Goal: Task Accomplishment & Management: Use online tool/utility

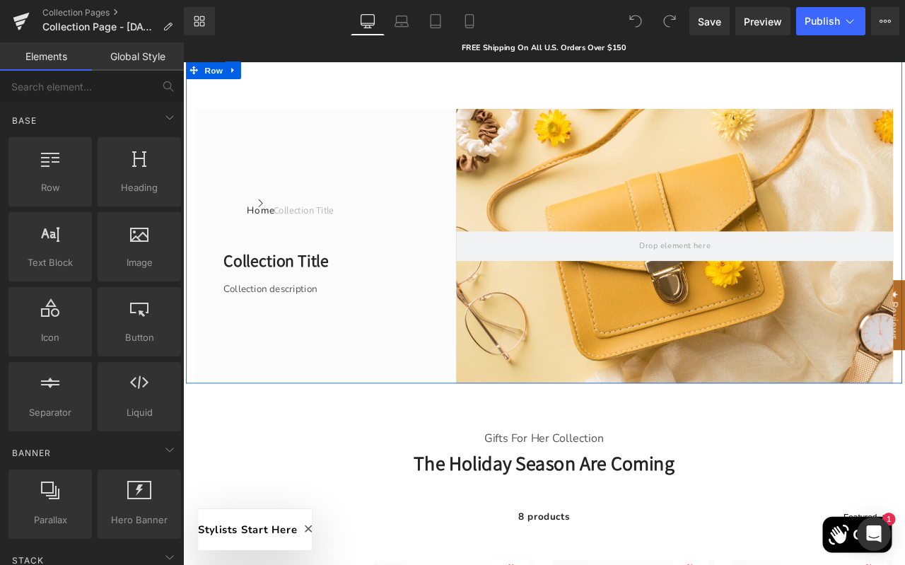
scroll to position [256, 0]
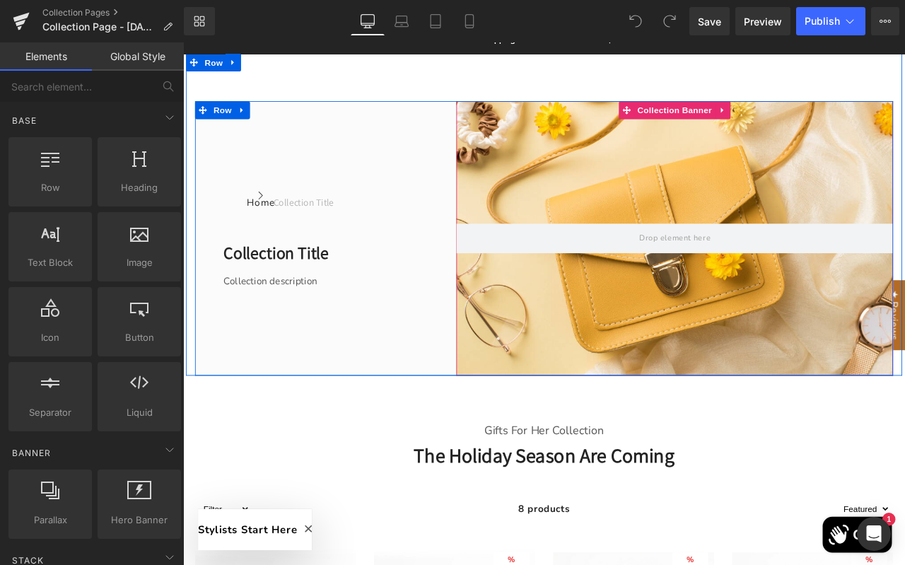
click at [654, 179] on div at bounding box center [765, 274] width 517 height 325
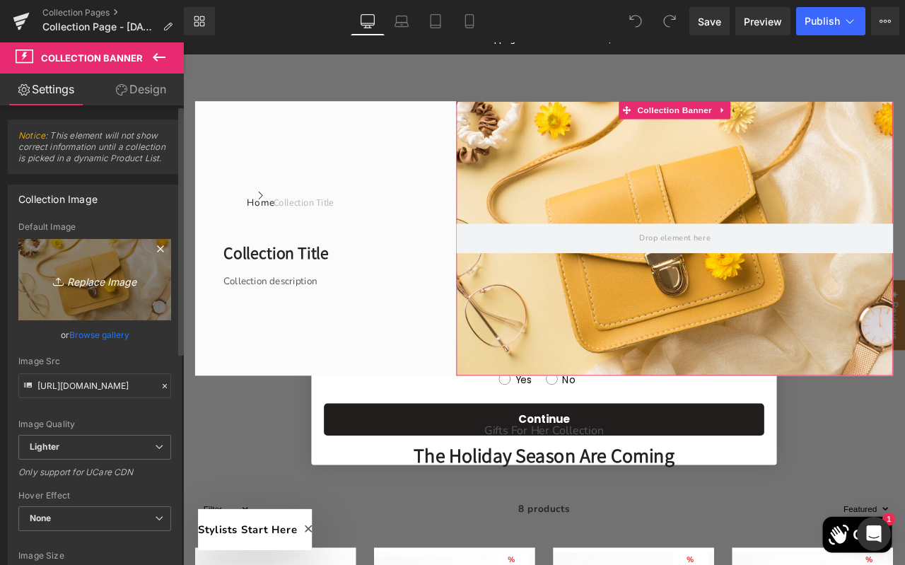
click at [117, 282] on icon "Replace Image" at bounding box center [94, 280] width 113 height 18
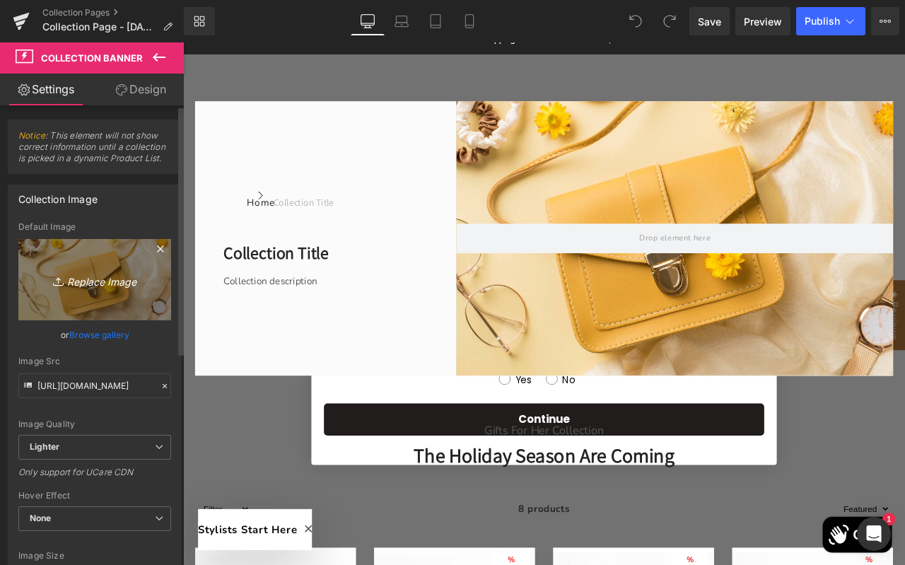
type input "C:\fakepath\IMG_5506_2.webp"
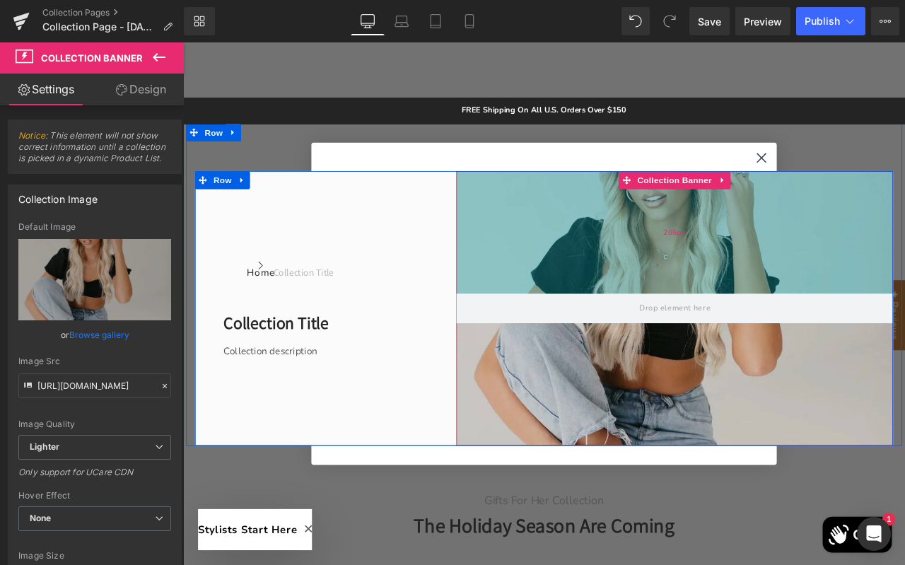
scroll to position [159, 0]
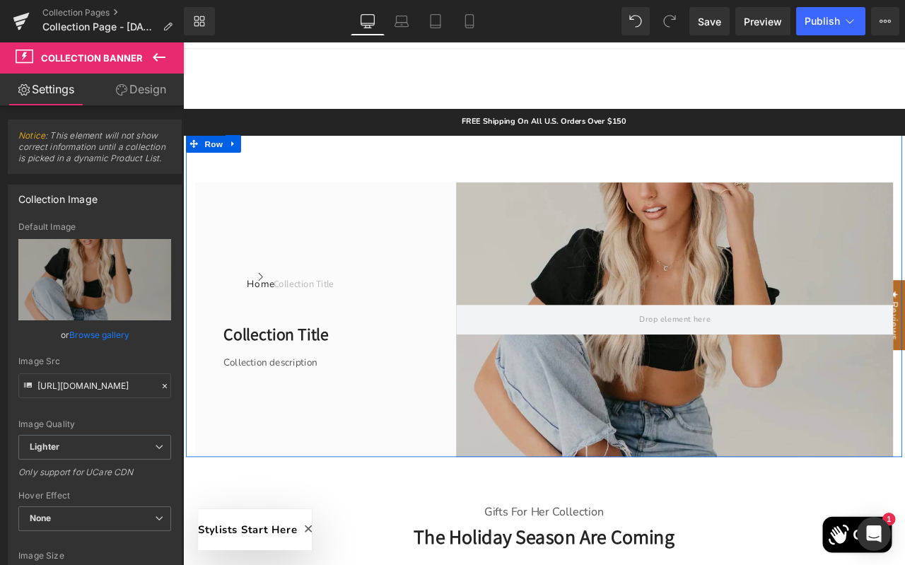
click at [582, 182] on div "Home Button Icon Collection title Collection Title Icon List Row Collection tit…" at bounding box center [611, 343] width 848 height 382
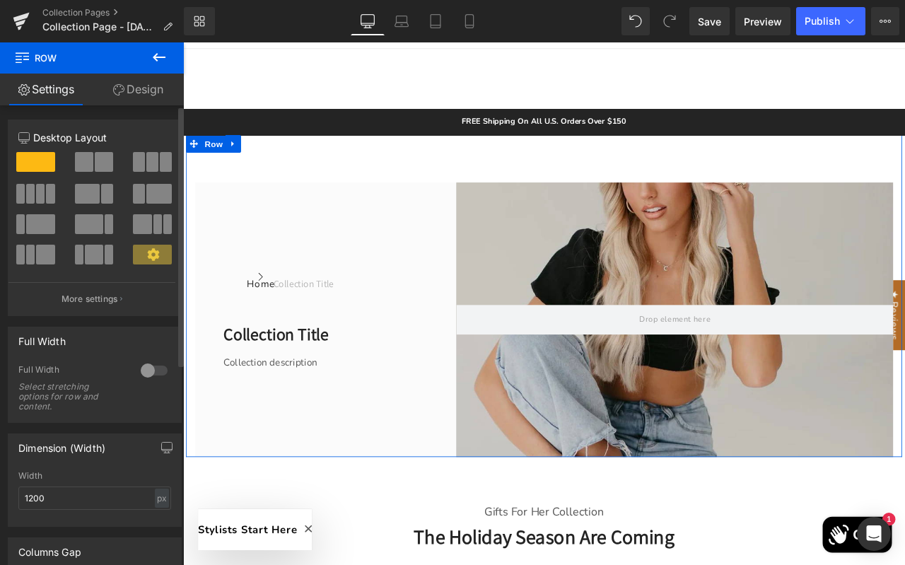
click at [148, 371] on div at bounding box center [154, 370] width 34 height 23
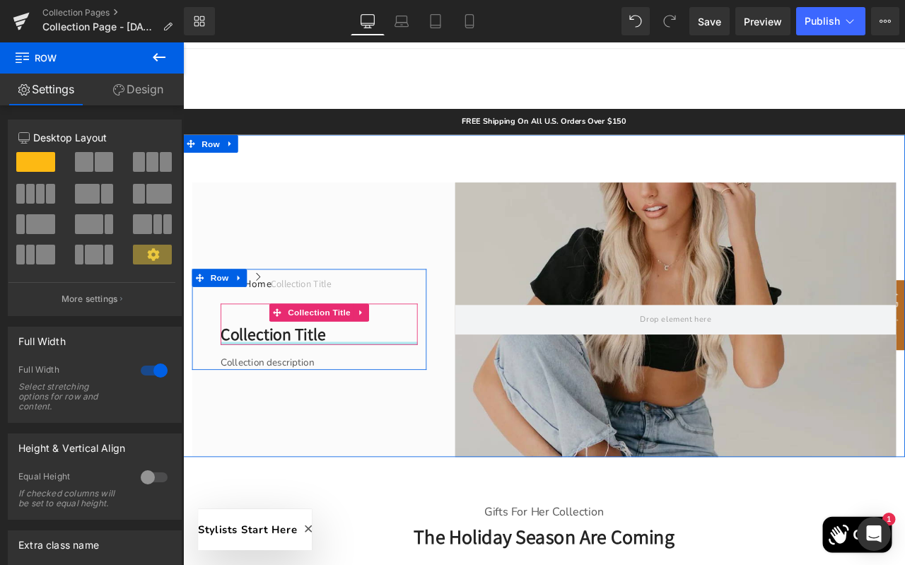
click at [249, 398] on div at bounding box center [344, 399] width 233 height 4
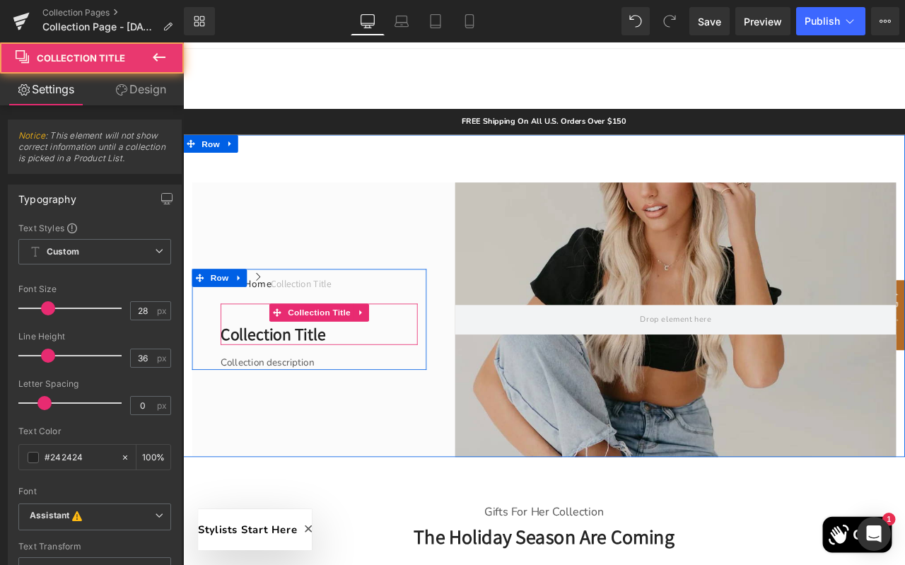
click at [249, 398] on div at bounding box center [344, 399] width 233 height 4
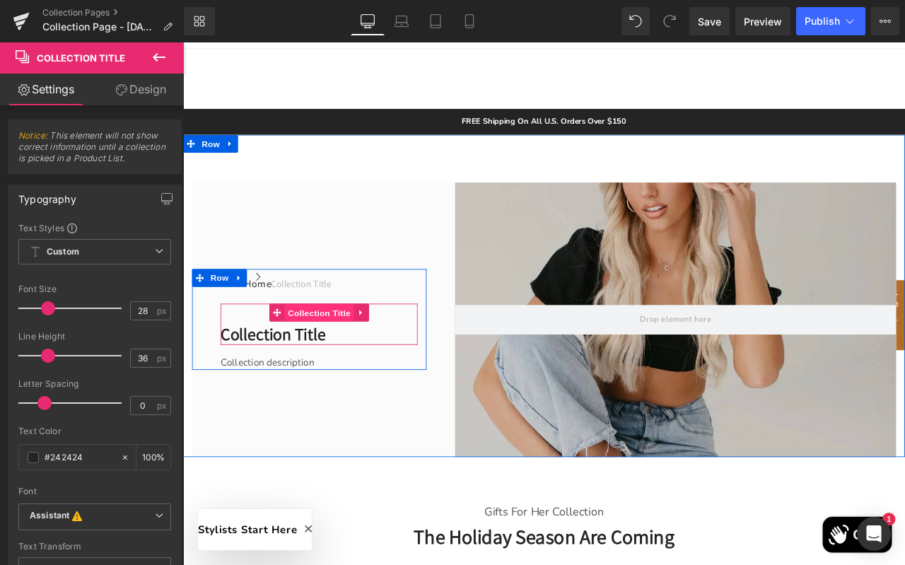
click at [343, 361] on span "Collection Title" at bounding box center [344, 363] width 81 height 21
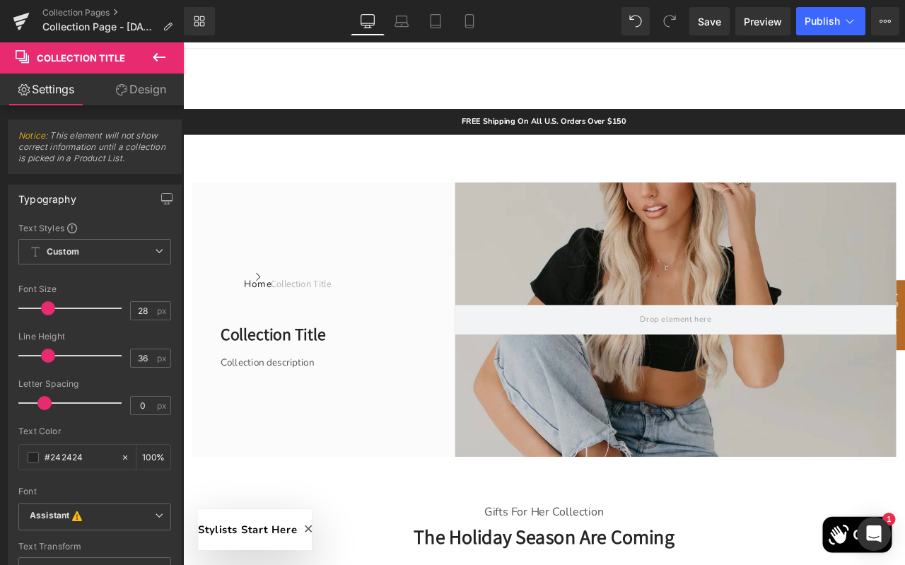
click at [132, 57] on span "Collection Title" at bounding box center [84, 57] width 141 height 31
click at [165, 55] on icon at bounding box center [159, 57] width 17 height 17
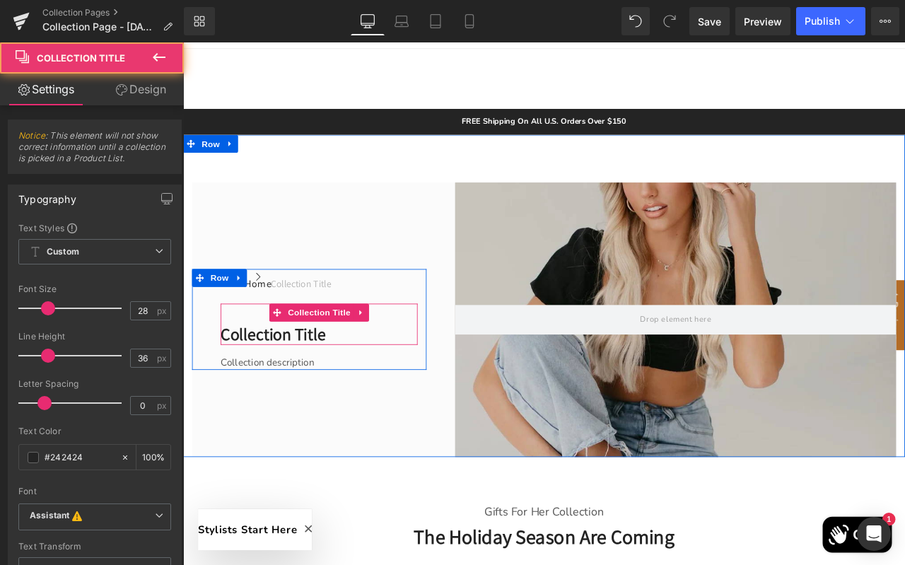
click at [276, 383] on h1 "Collection title" at bounding box center [344, 387] width 233 height 25
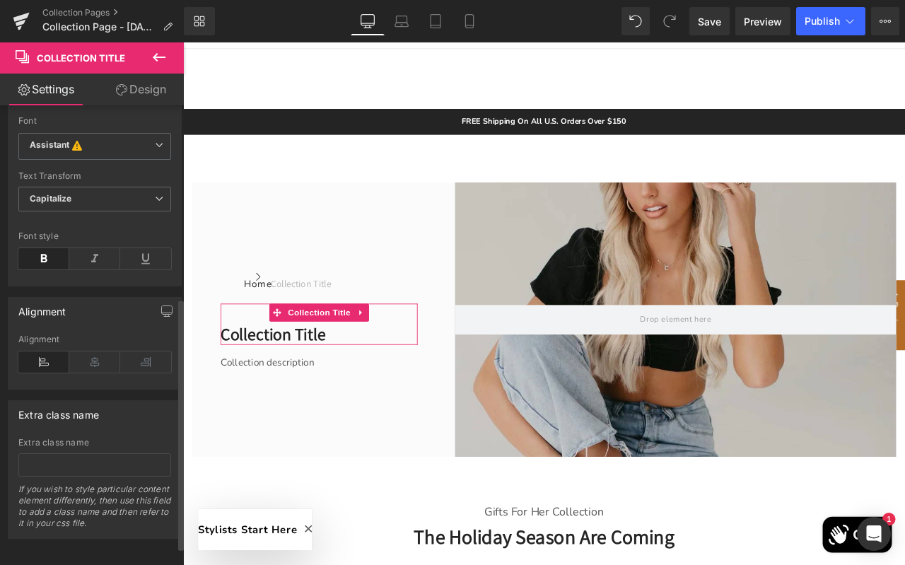
scroll to position [383, 0]
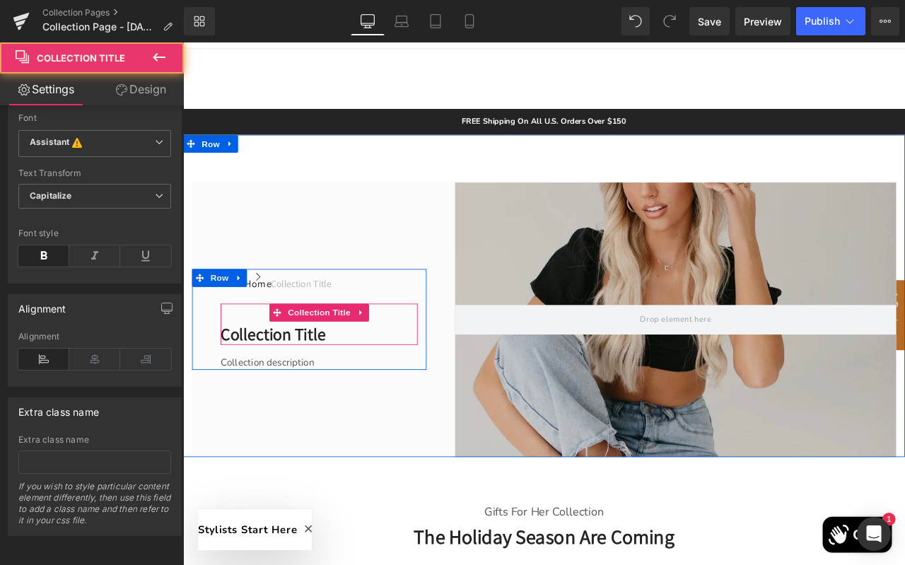
click at [283, 392] on h1 "Collection title" at bounding box center [344, 387] width 233 height 25
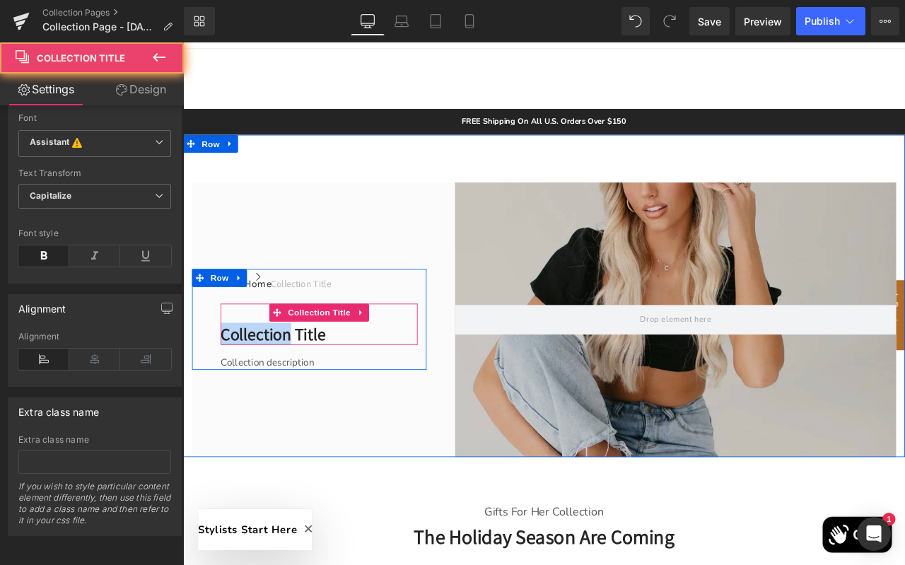
click at [283, 392] on h1 "Collection title" at bounding box center [344, 387] width 233 height 25
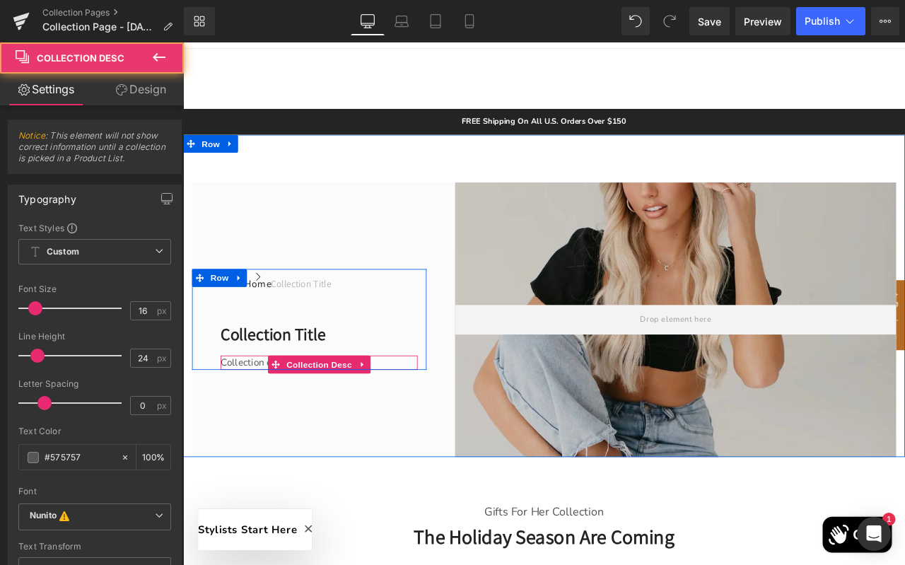
click at [274, 423] on div "Collection description" at bounding box center [344, 421] width 233 height 17
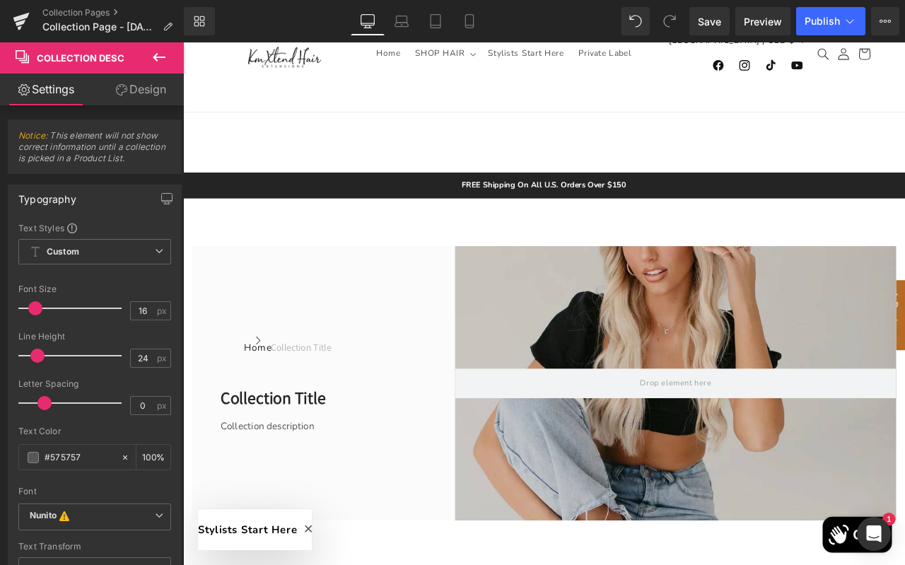
scroll to position [71, 0]
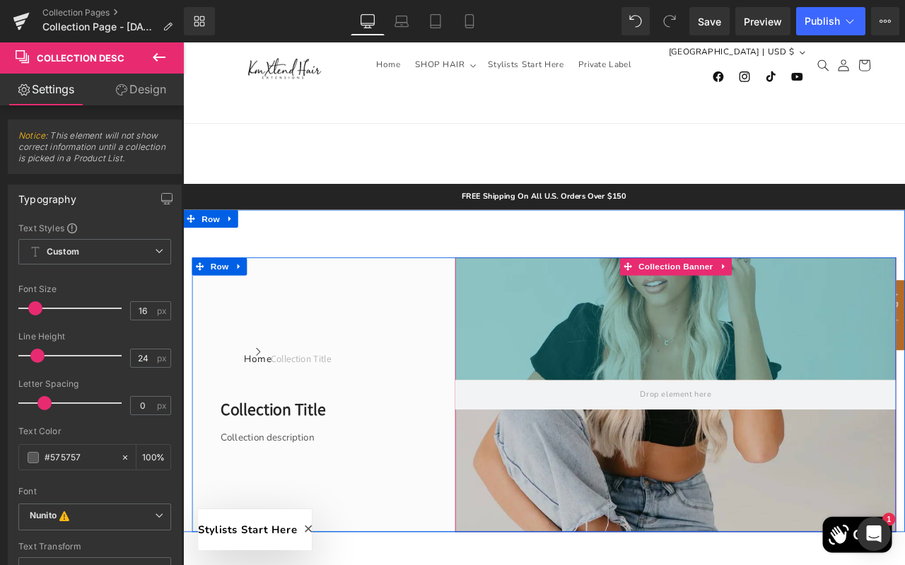
click at [635, 363] on div "Collection Banner 205px 205px" at bounding box center [766, 459] width 522 height 325
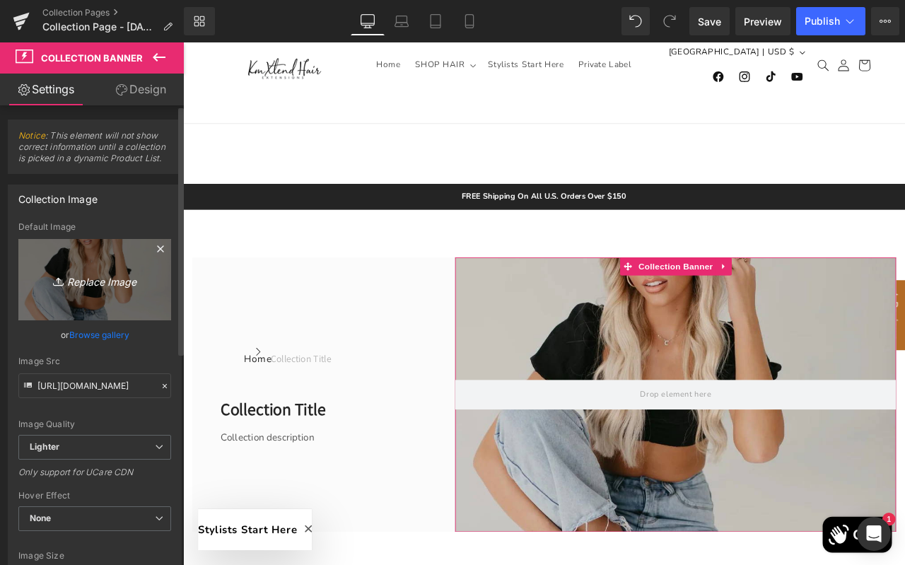
click at [112, 283] on icon "Replace Image" at bounding box center [94, 280] width 113 height 18
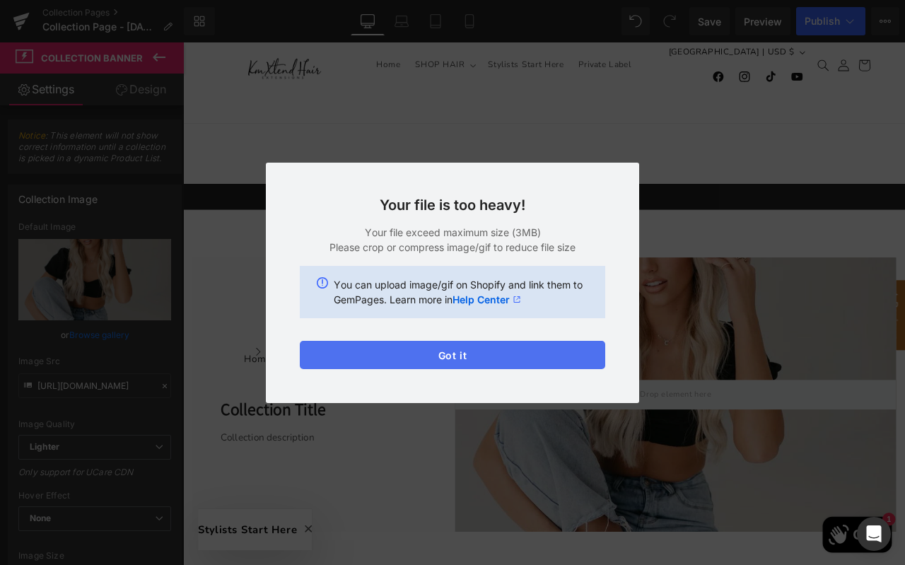
click at [457, 352] on button "Got it" at bounding box center [452, 355] width 305 height 28
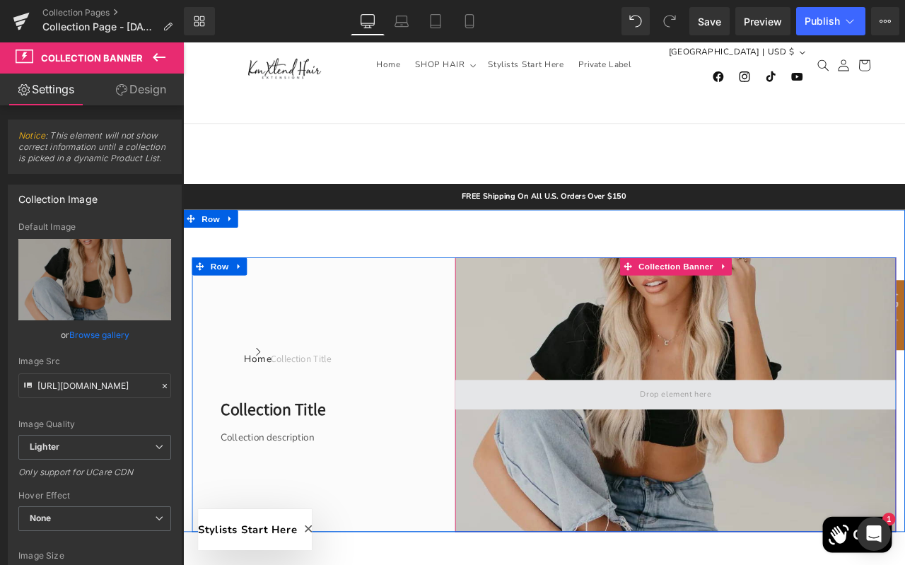
click at [634, 459] on span at bounding box center [766, 459] width 522 height 35
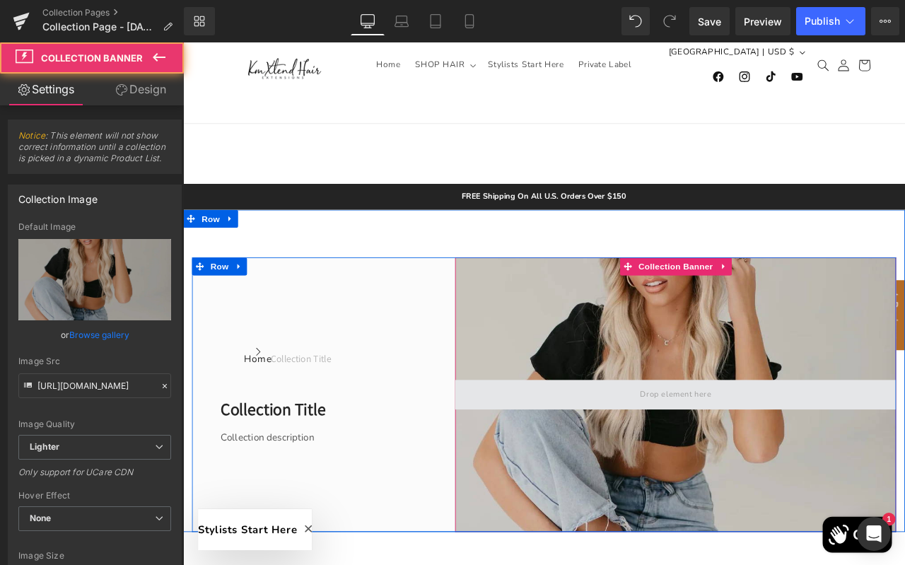
click at [676, 461] on span at bounding box center [766, 459] width 522 height 35
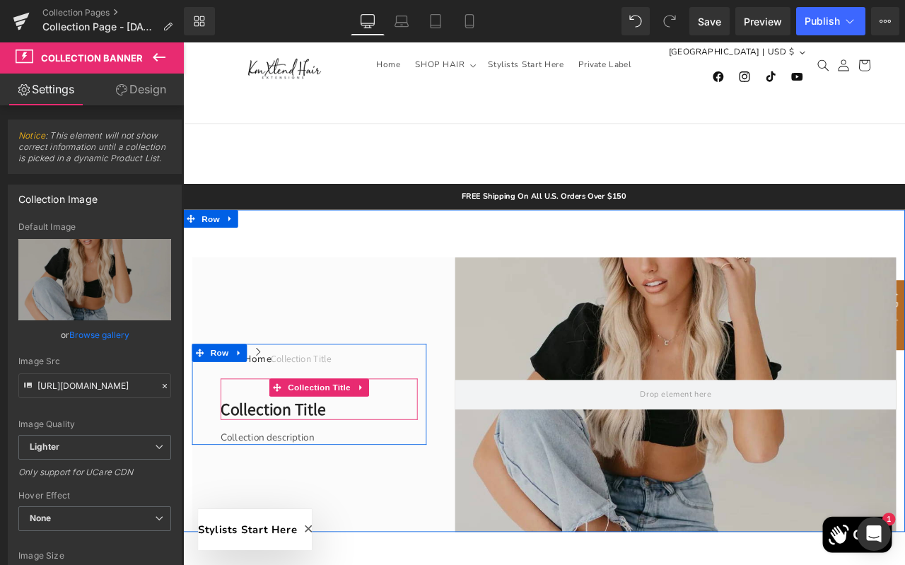
click at [348, 475] on h1 "Collection title" at bounding box center [344, 476] width 233 height 25
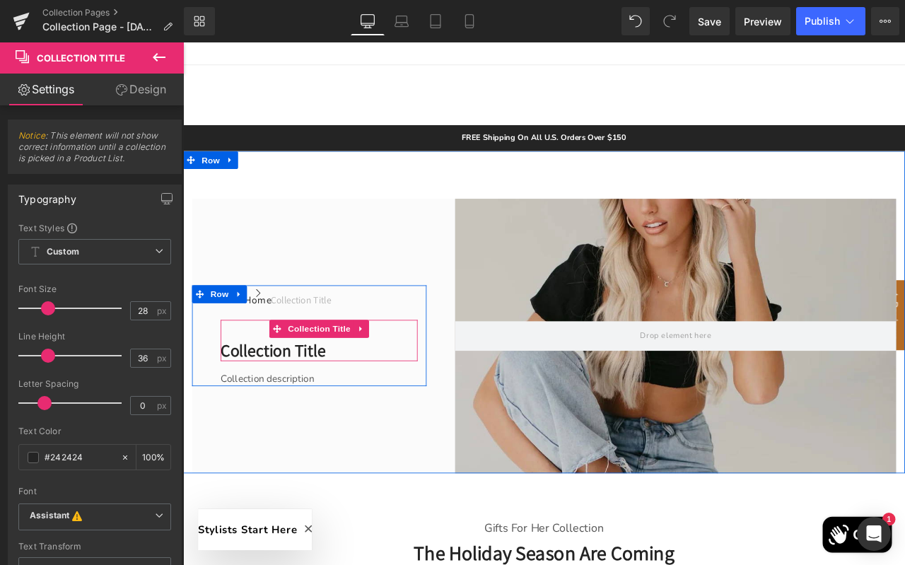
scroll to position [145, 0]
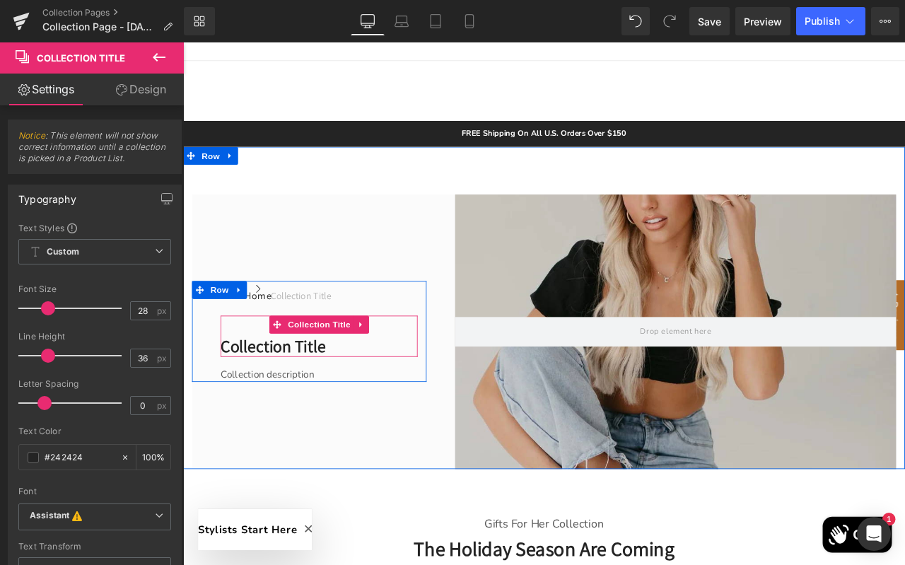
click at [358, 403] on h1 "Collection title" at bounding box center [344, 401] width 233 height 25
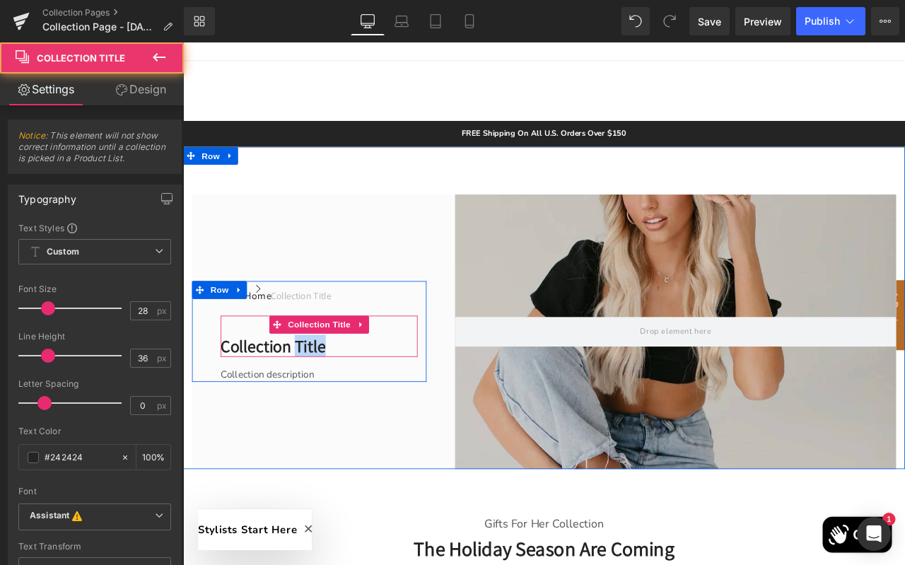
click at [358, 403] on h1 "Collection title" at bounding box center [344, 401] width 233 height 25
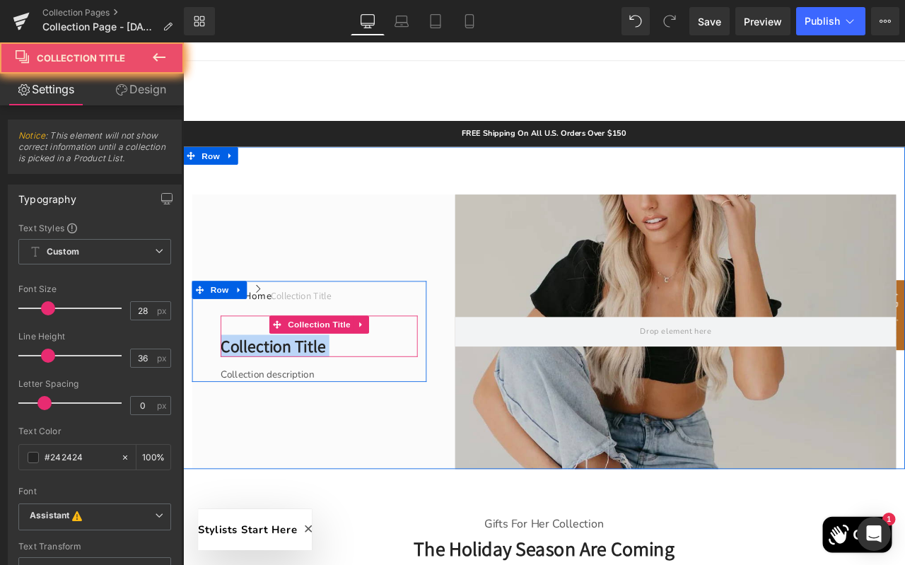
click at [358, 403] on h1 "Collection title" at bounding box center [344, 401] width 233 height 25
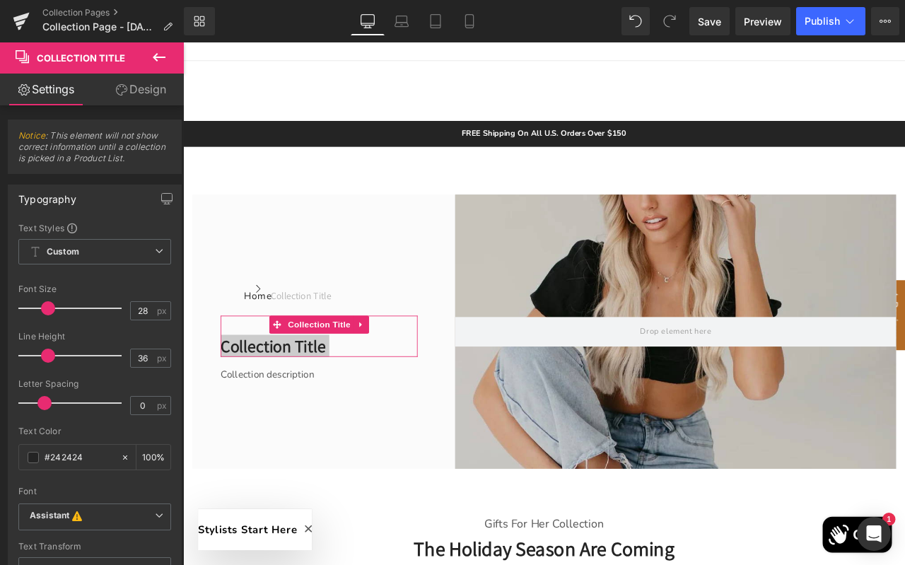
click at [150, 92] on link "Design" at bounding box center [141, 89] width 92 height 32
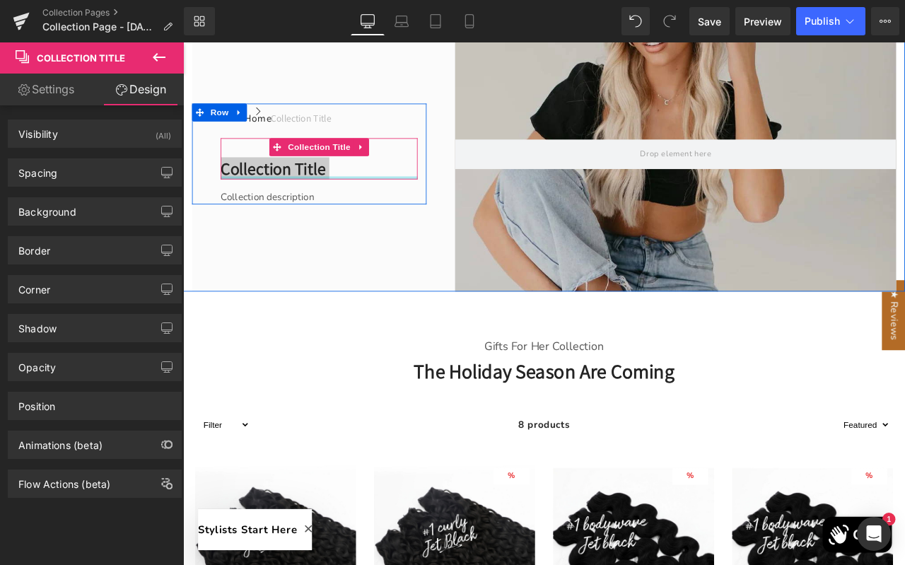
scroll to position [380, 0]
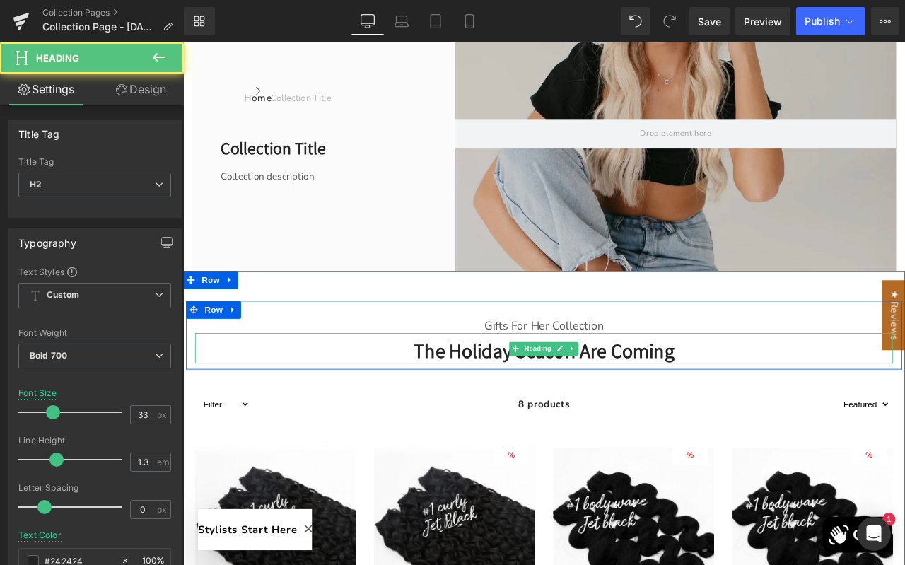
click at [539, 413] on h2 "The Holiday Season Are Coming" at bounding box center [610, 407] width 827 height 30
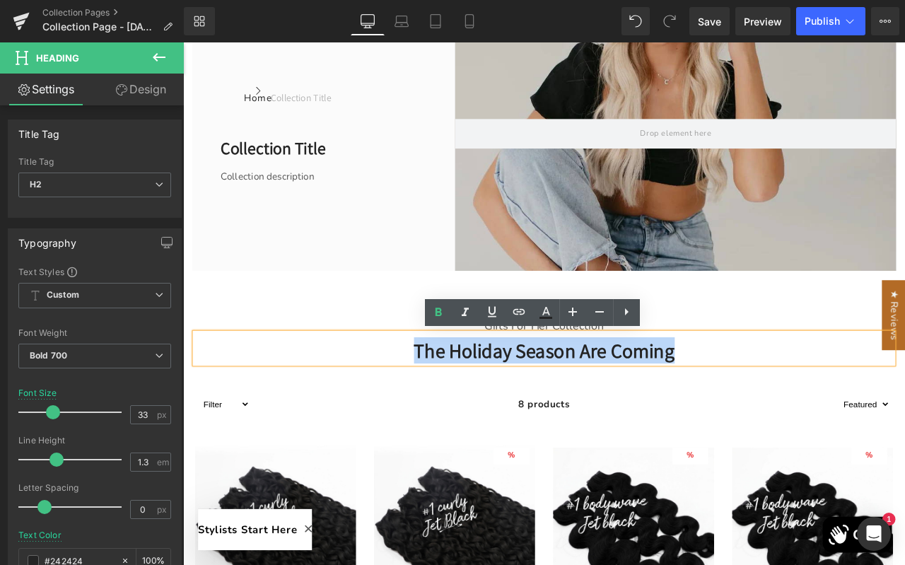
drag, startPoint x: 795, startPoint y: 408, endPoint x: 436, endPoint y: 414, distance: 359.1
click at [436, 414] on h2 "The Holiday Season Are Coming" at bounding box center [610, 407] width 827 height 30
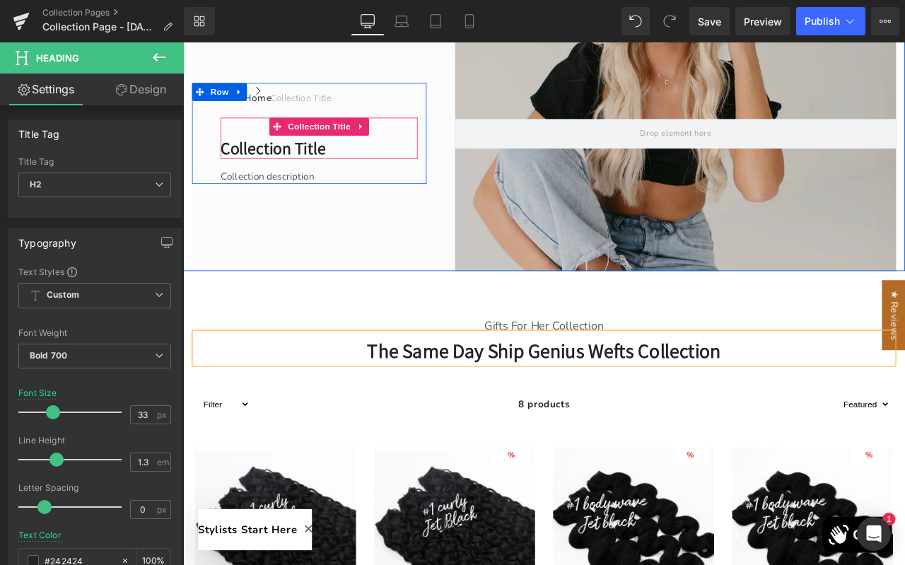
click at [280, 174] on h1 "Collection title" at bounding box center [344, 167] width 233 height 25
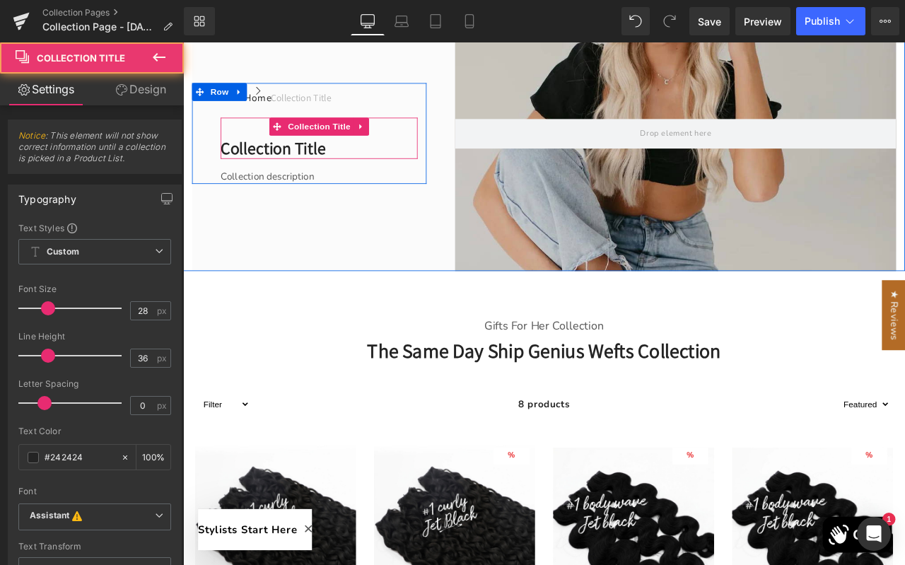
click at [280, 174] on h1 "Collection title" at bounding box center [344, 167] width 233 height 25
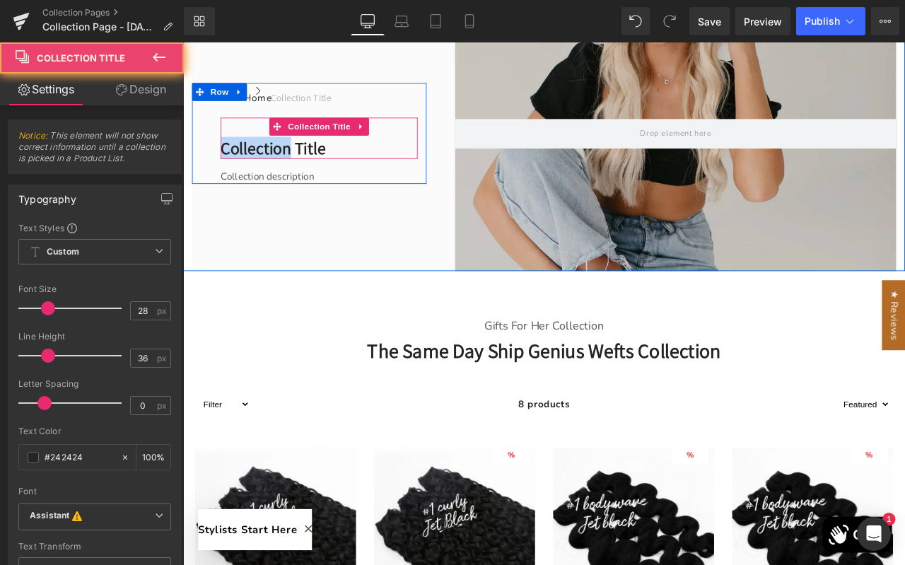
click at [280, 174] on h1 "Collection title" at bounding box center [344, 167] width 233 height 25
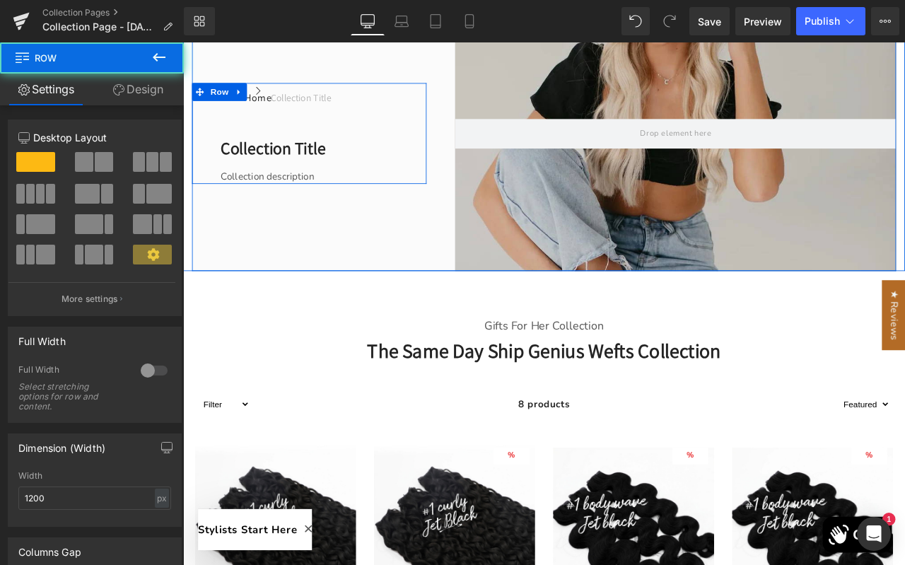
click at [322, 183] on div "Home Button Icon Collection title Collection Title Icon List Row Collection tit…" at bounding box center [344, 150] width 254 height 120
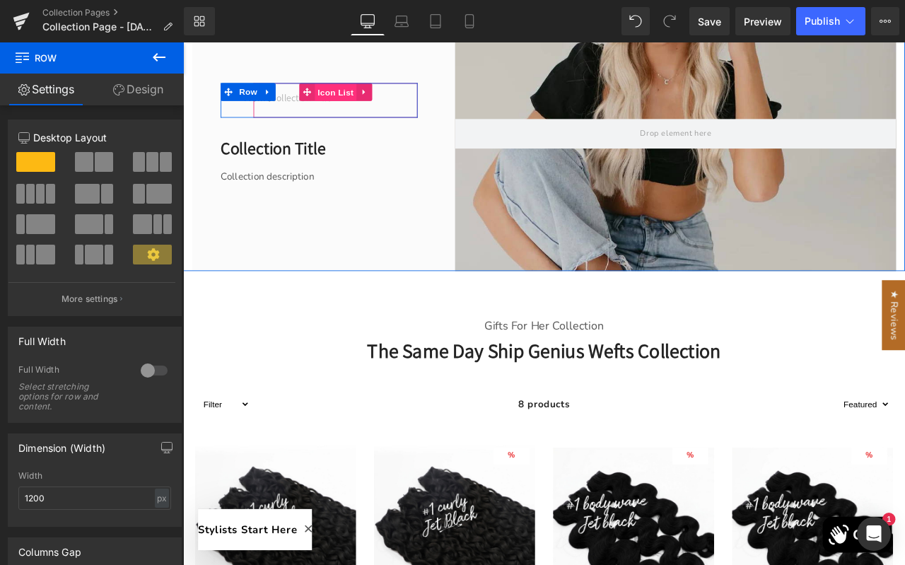
click at [359, 107] on span "Icon List" at bounding box center [363, 101] width 49 height 21
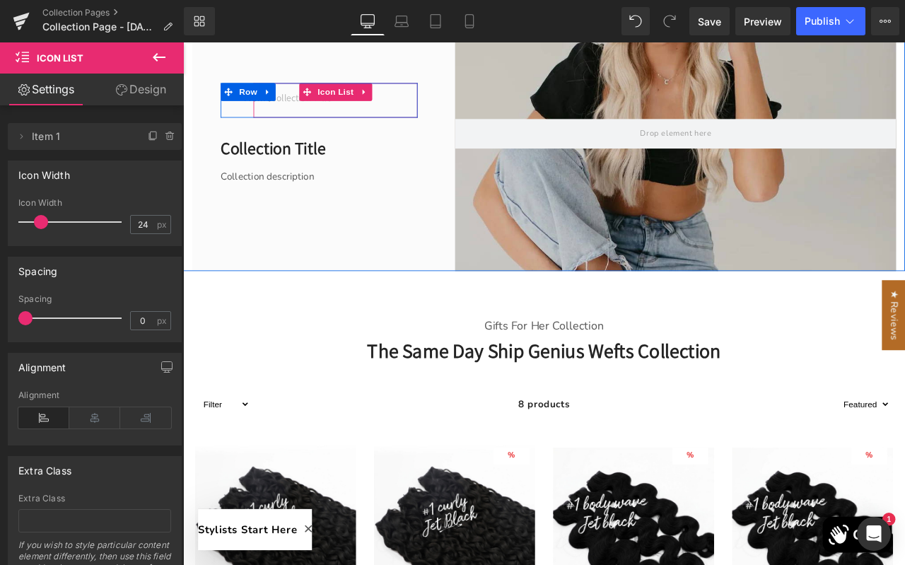
click at [305, 118] on div "Collection title Collection Title" at bounding box center [312, 107] width 92 height 34
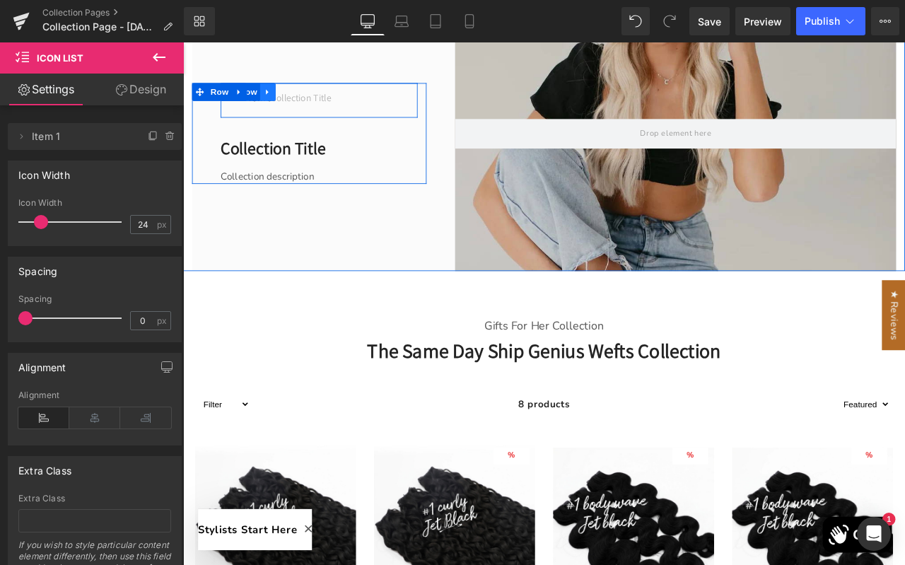
click at [277, 105] on link at bounding box center [283, 100] width 18 height 21
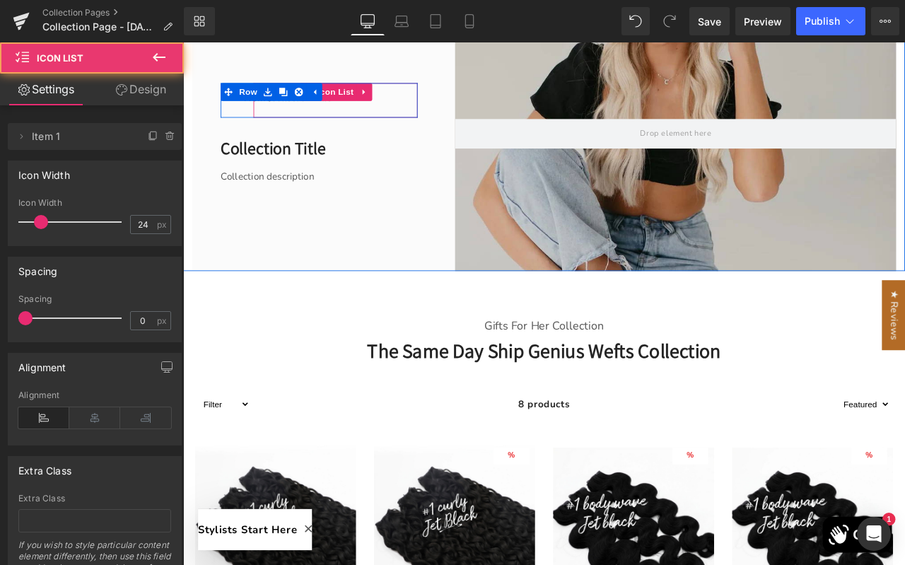
click at [345, 119] on div "Collection title Collection Title" at bounding box center [312, 107] width 92 height 34
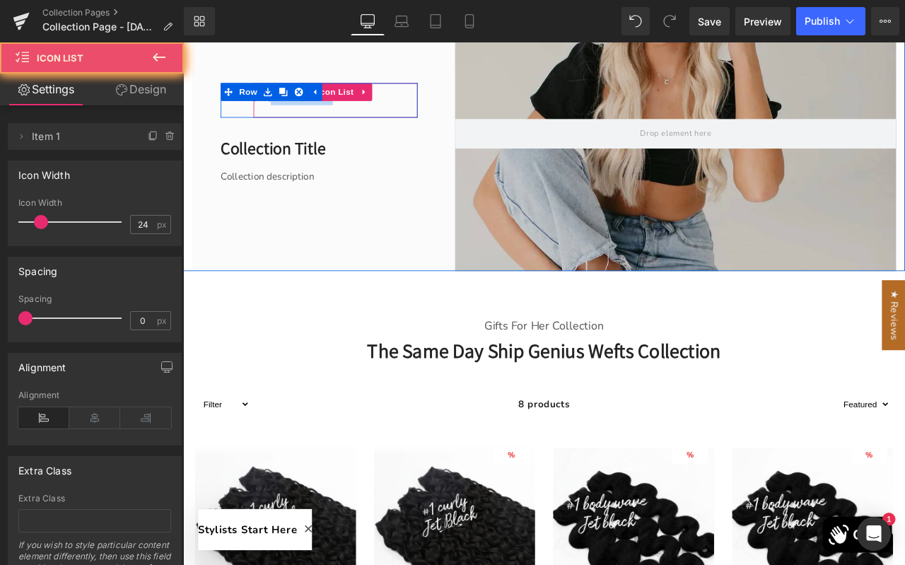
click at [345, 119] on div "Collection title Collection Title" at bounding box center [312, 107] width 92 height 34
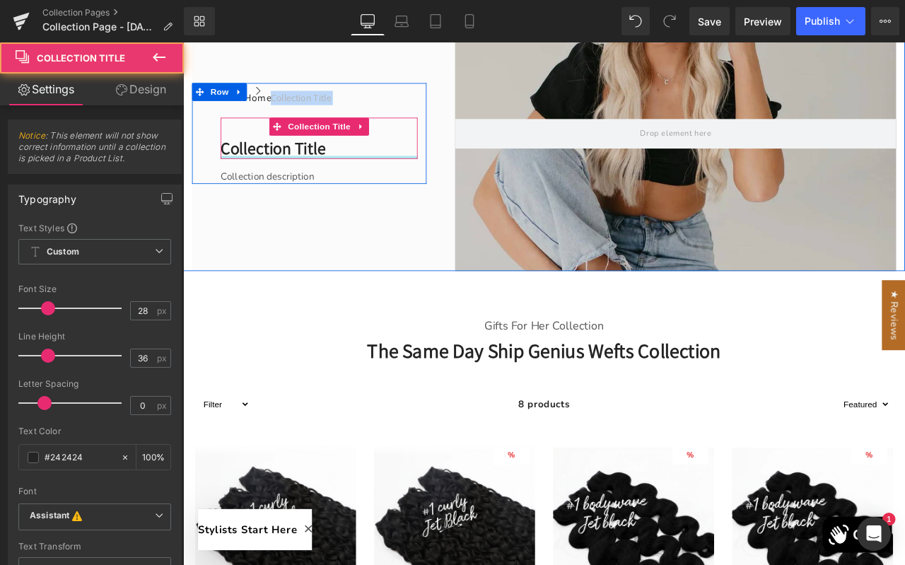
click at [331, 178] on div at bounding box center [344, 179] width 233 height 4
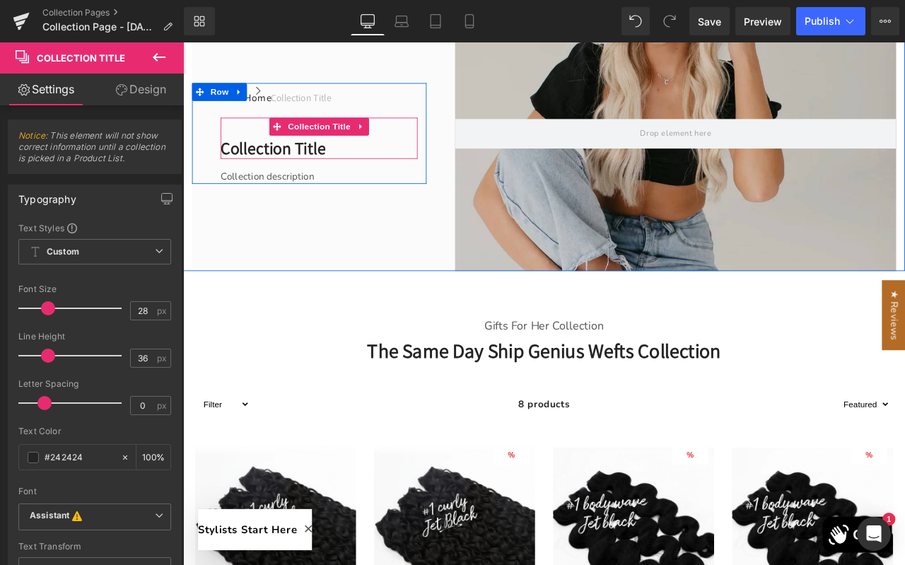
click at [331, 166] on h1 "Collection title" at bounding box center [344, 167] width 233 height 25
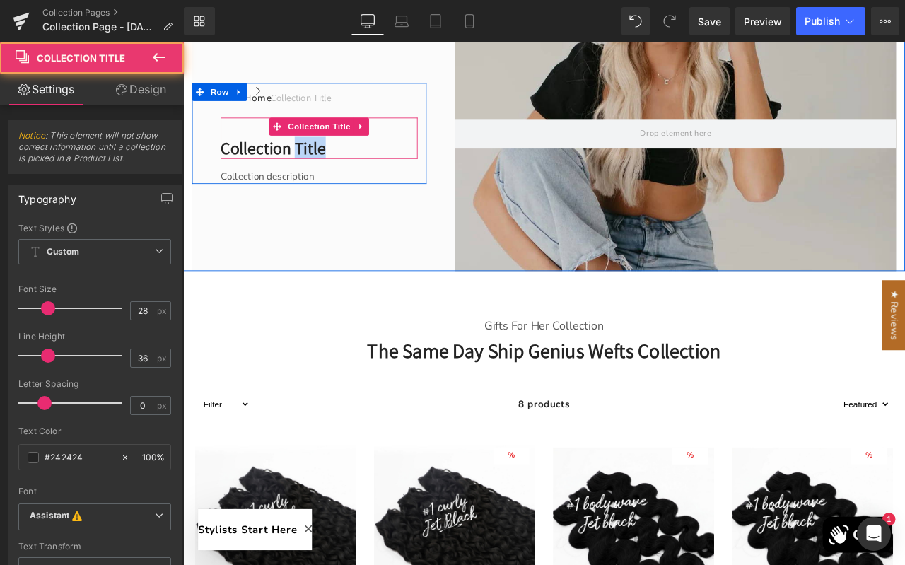
click at [331, 166] on h1 "Collection title" at bounding box center [344, 167] width 233 height 25
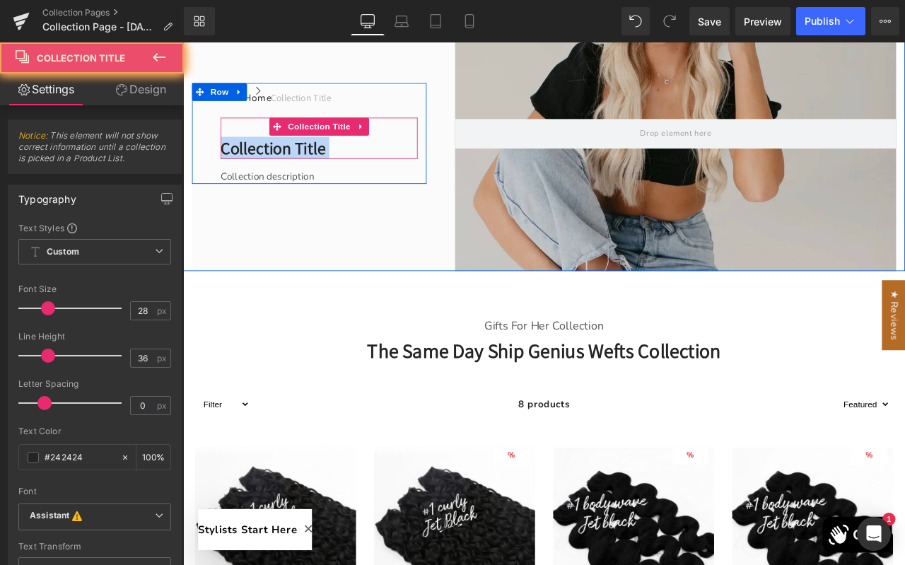
click at [331, 166] on h1 "Collection title" at bounding box center [344, 167] width 233 height 25
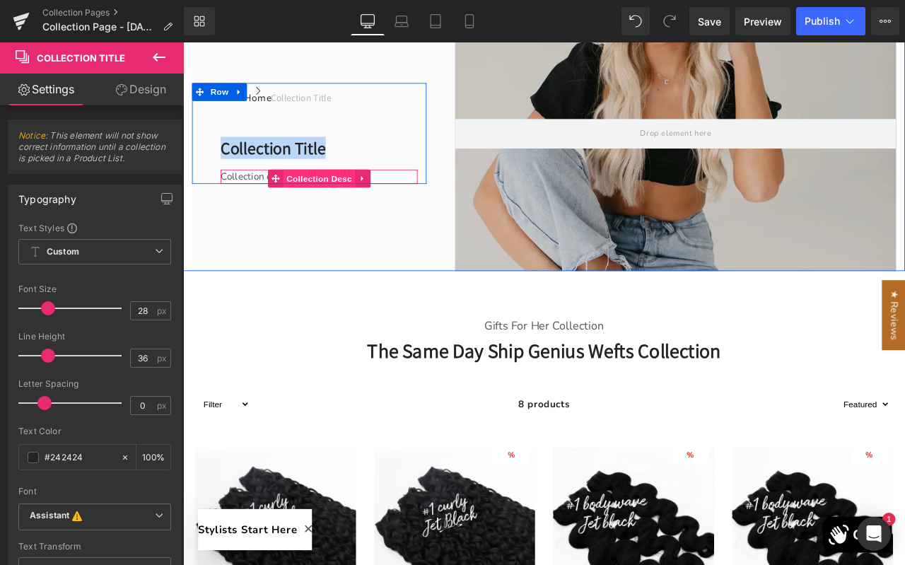
click at [329, 199] on span "Collection Desc" at bounding box center [344, 203] width 85 height 21
click at [344, 202] on span "Collection Desc" at bounding box center [344, 203] width 85 height 21
click at [394, 203] on icon at bounding box center [395, 204] width 3 height 6
click at [324, 199] on span "Collection Desc" at bounding box center [344, 204] width 85 height 21
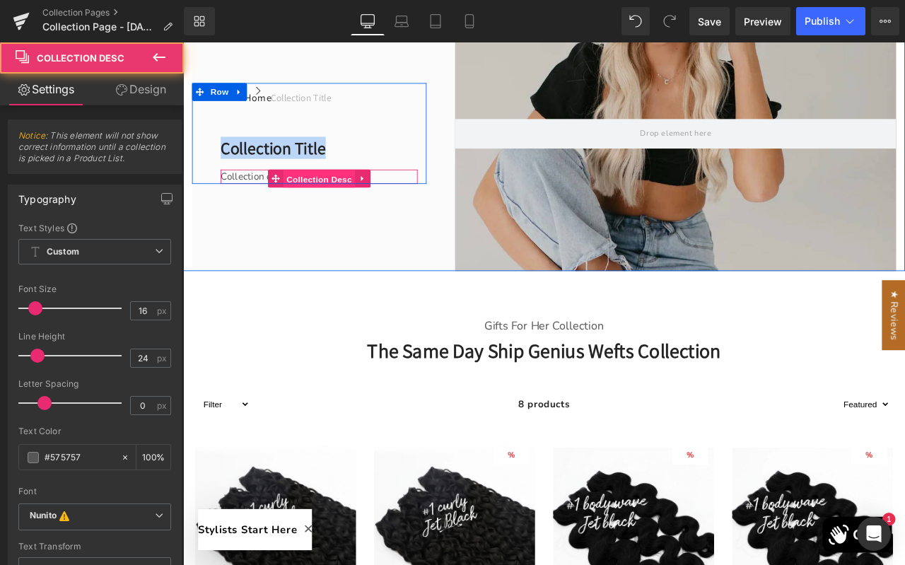
click at [324, 199] on span "Collection Desc" at bounding box center [344, 204] width 85 height 21
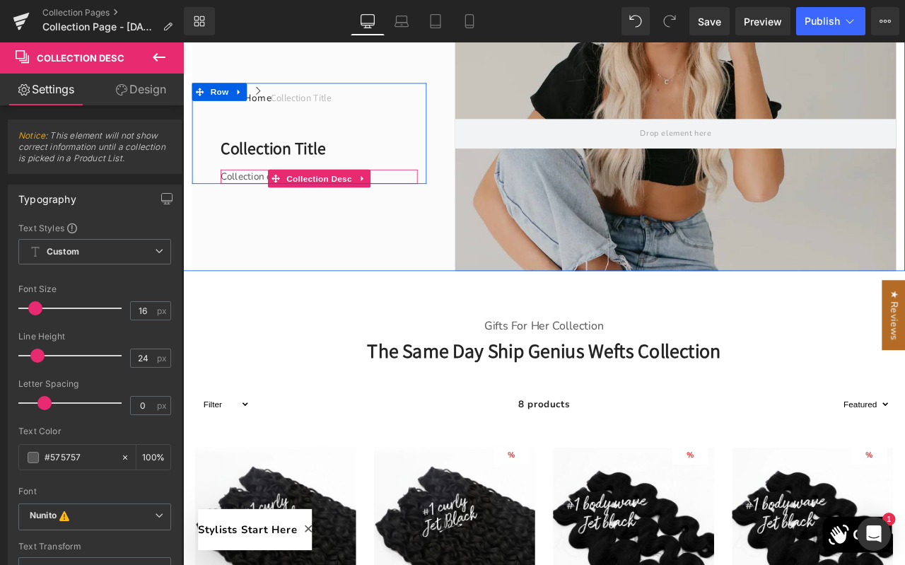
click at [250, 200] on div "Collection description" at bounding box center [344, 201] width 233 height 17
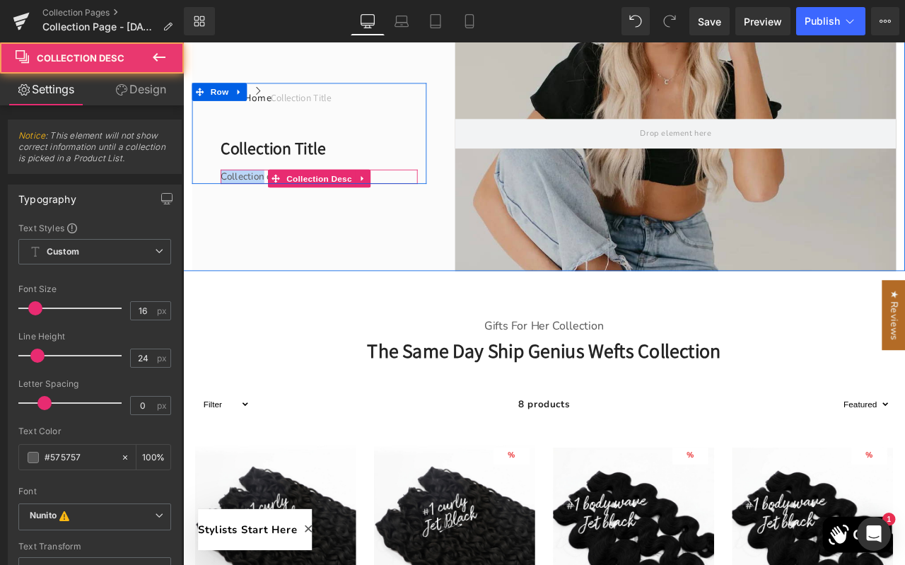
click at [250, 200] on div "Collection description" at bounding box center [344, 201] width 233 height 17
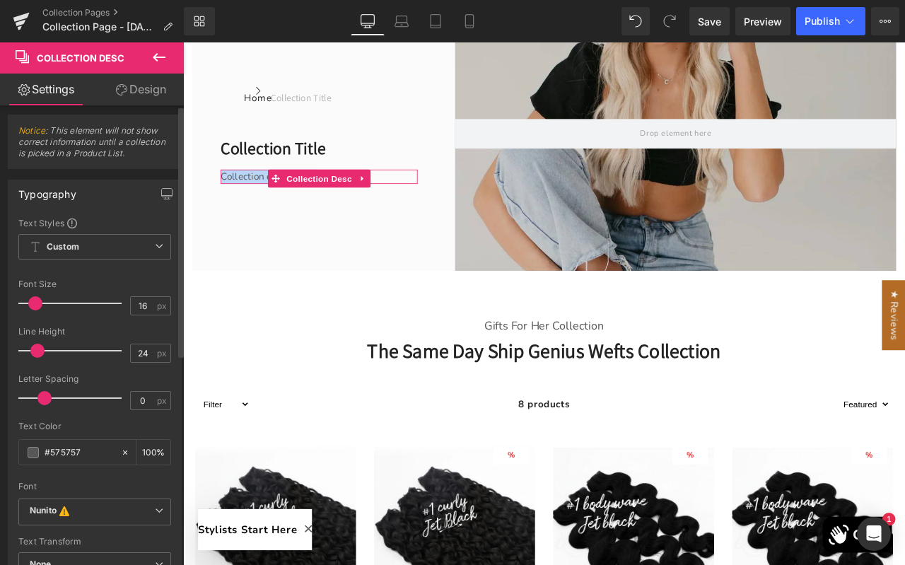
scroll to position [0, 0]
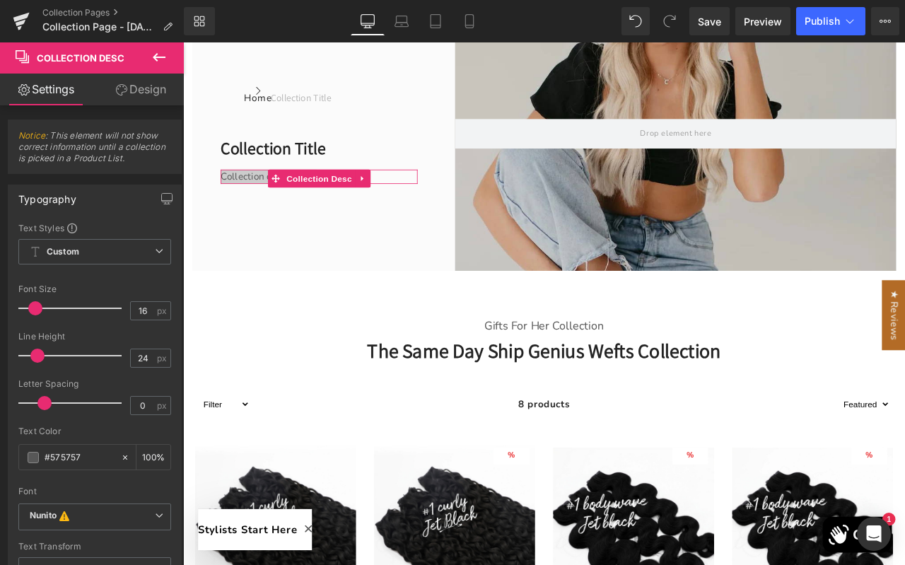
click at [158, 91] on link "Design" at bounding box center [141, 89] width 92 height 32
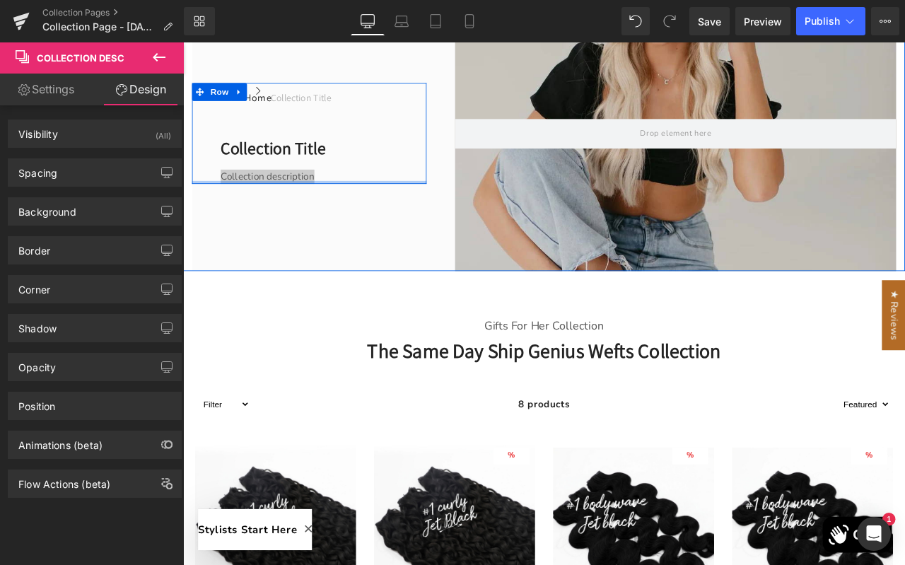
click at [273, 206] on div at bounding box center [333, 208] width 278 height 4
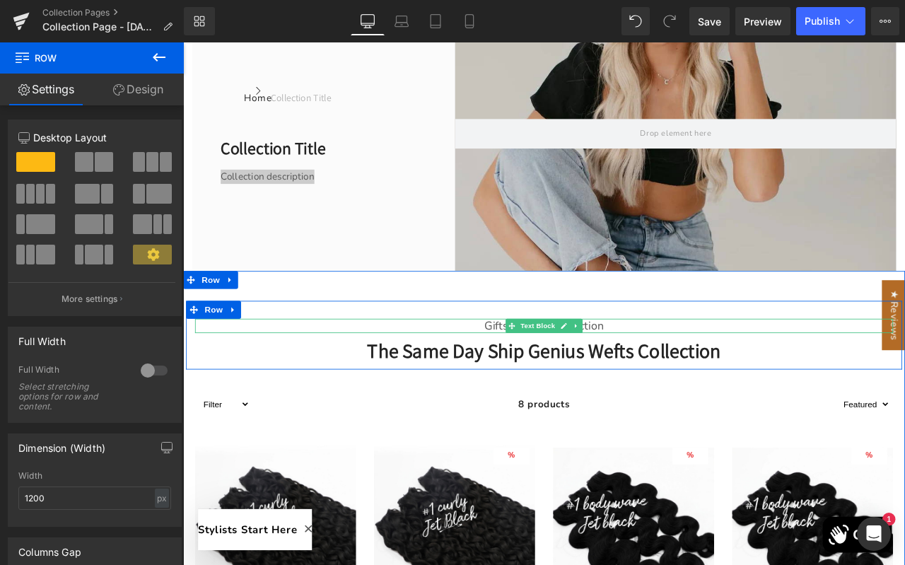
click at [570, 377] on icon at bounding box center [572, 378] width 8 height 8
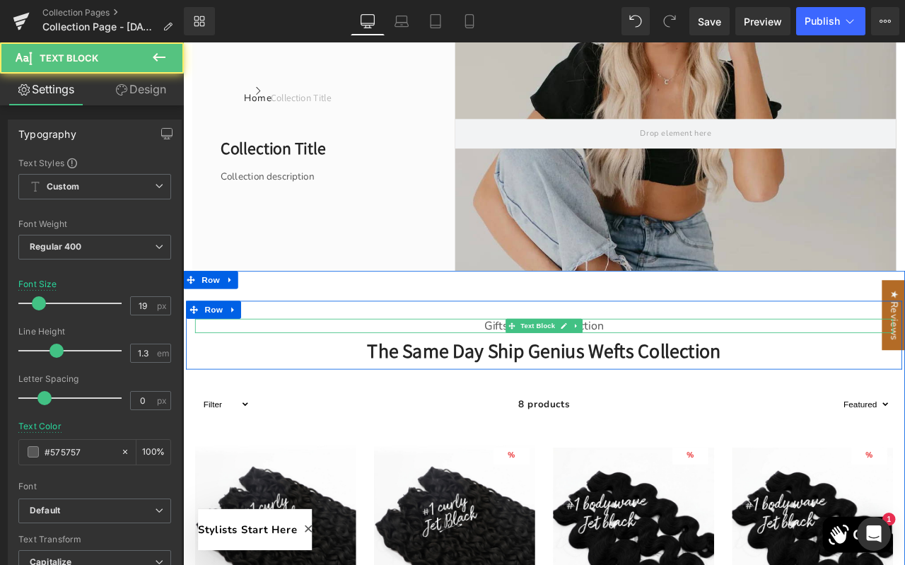
click at [517, 379] on p "Gifts For Her Collection" at bounding box center [610, 379] width 827 height 18
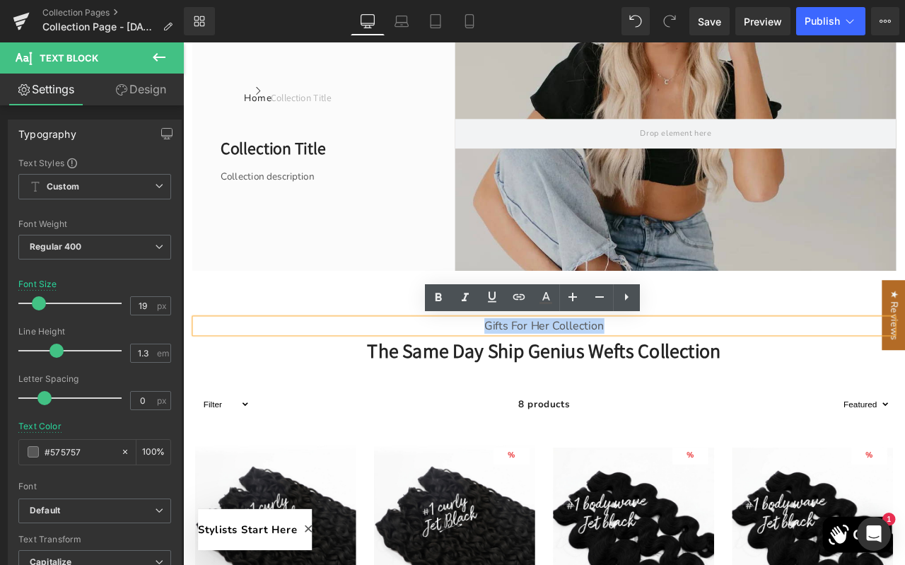
drag, startPoint x: 703, startPoint y: 379, endPoint x: 529, endPoint y: 380, distance: 174.6
click at [529, 380] on p "Gifts For Her Collection" at bounding box center [610, 379] width 827 height 18
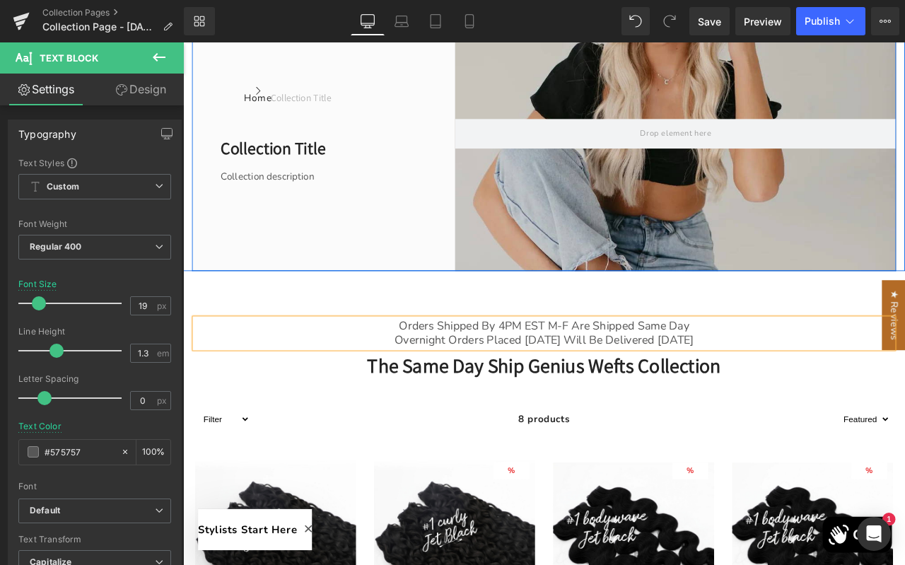
click at [303, 224] on div "Home Button Icon Collection title Collection Title Icon List Row Collection tit…" at bounding box center [333, 150] width 278 height 325
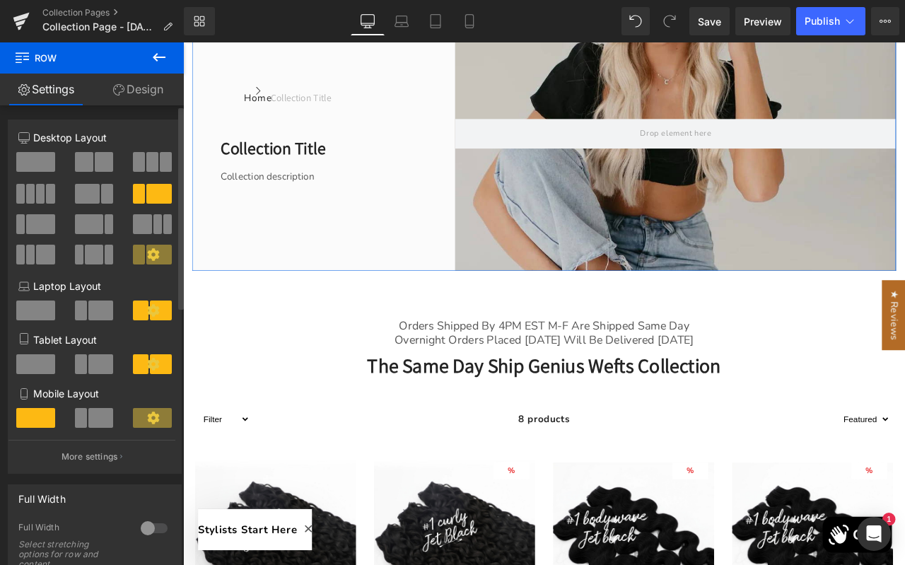
click at [46, 165] on span at bounding box center [35, 162] width 39 height 20
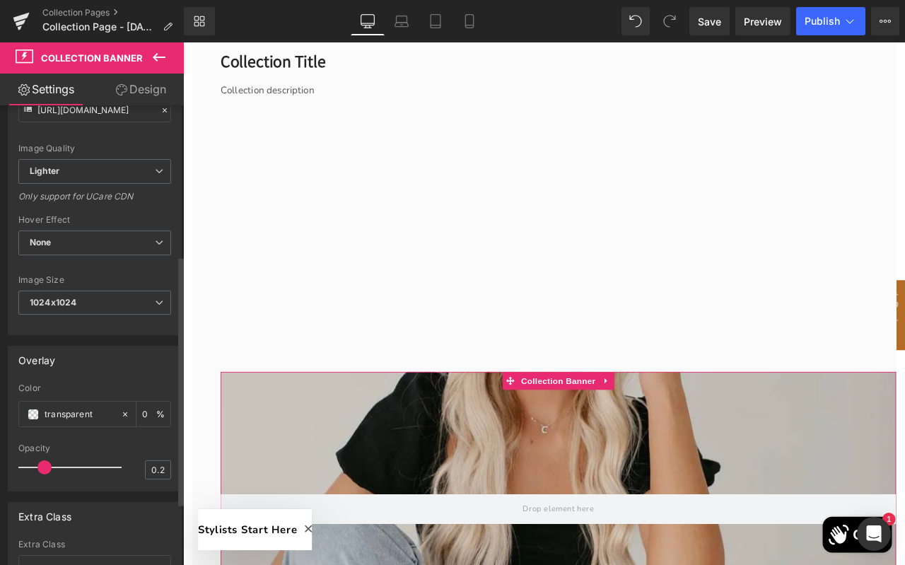
scroll to position [276, 0]
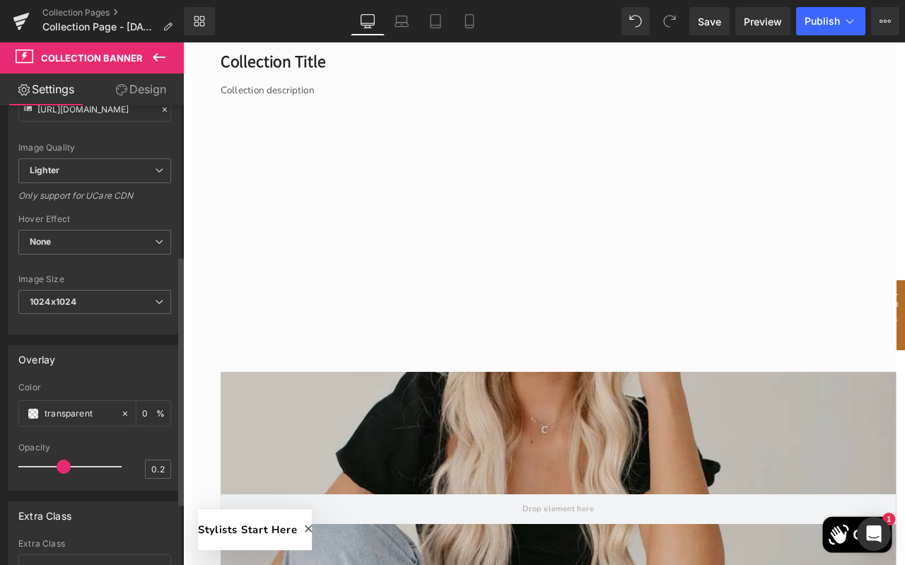
drag, startPoint x: 41, startPoint y: 469, endPoint x: 64, endPoint y: 469, distance: 22.6
click at [64, 469] on span at bounding box center [64, 466] width 14 height 14
click at [115, 301] on span "1024x1024" at bounding box center [94, 302] width 153 height 25
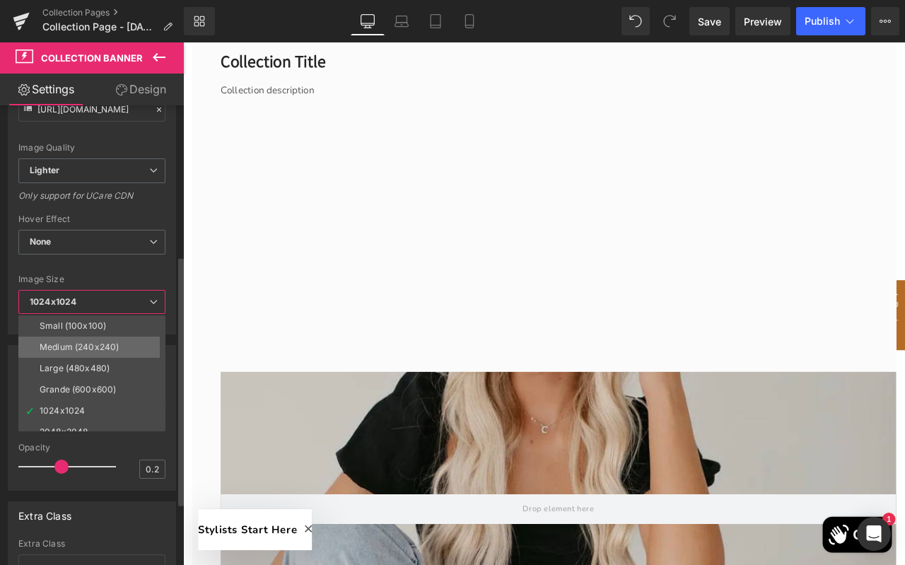
click at [102, 346] on div "Medium (240x240)" at bounding box center [79, 347] width 79 height 10
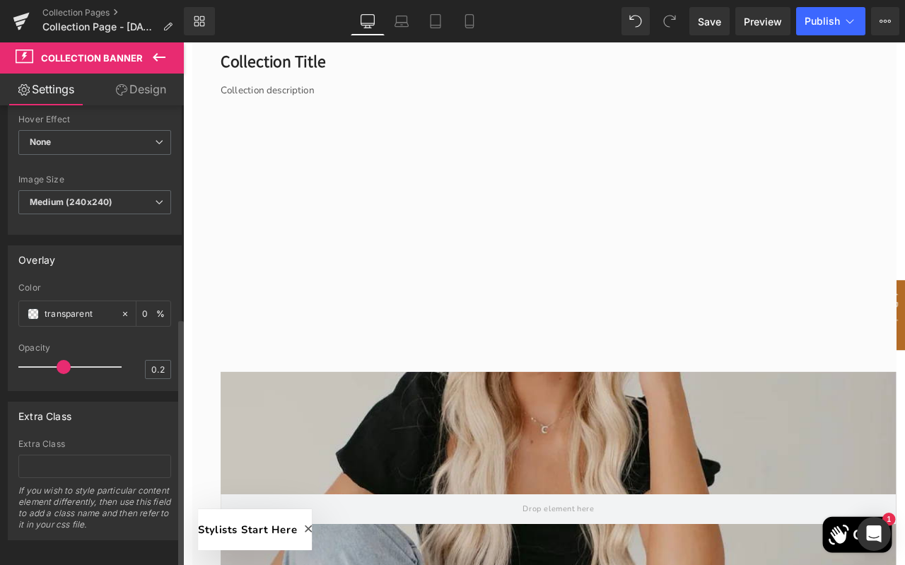
scroll to position [392, 0]
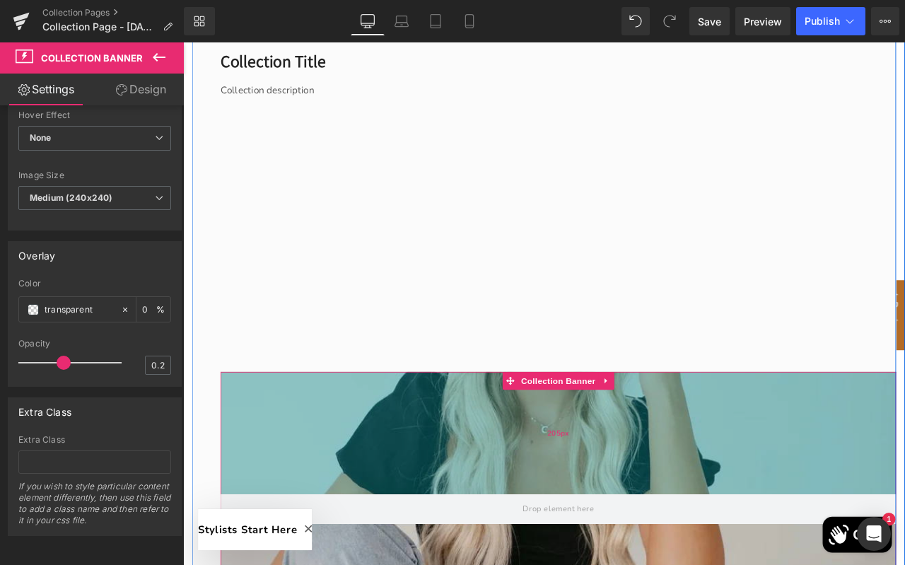
click at [367, 465] on div "205px" at bounding box center [628, 505] width 800 height 145
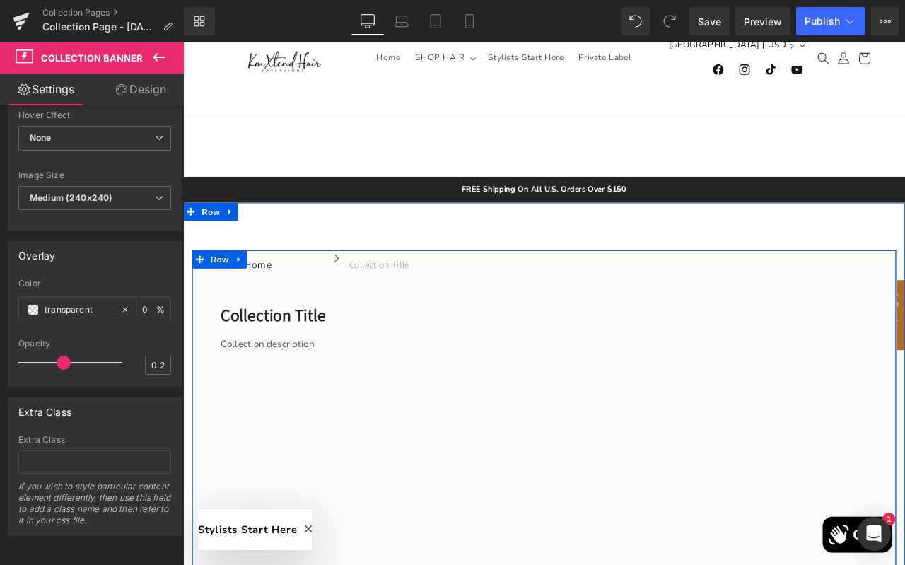
scroll to position [0, 0]
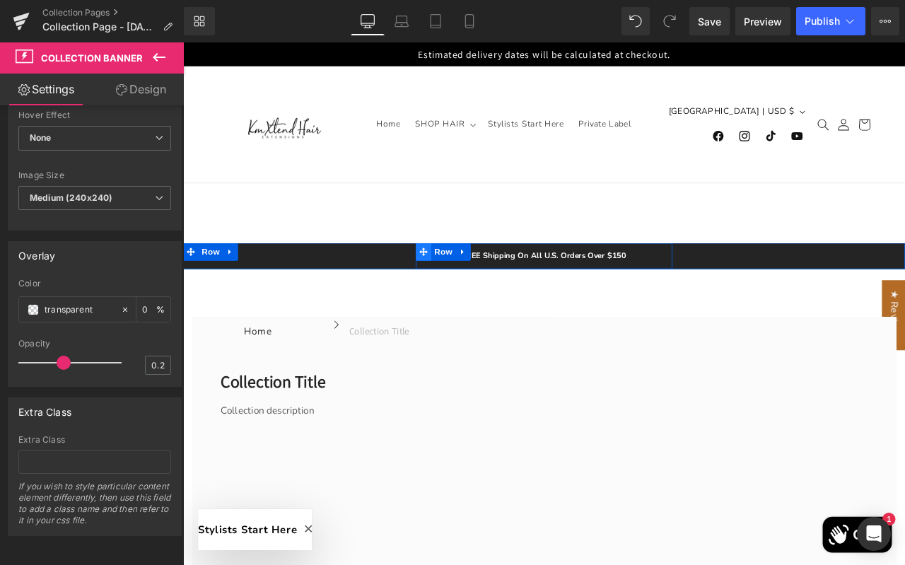
click at [468, 295] on icon at bounding box center [468, 291] width 10 height 10
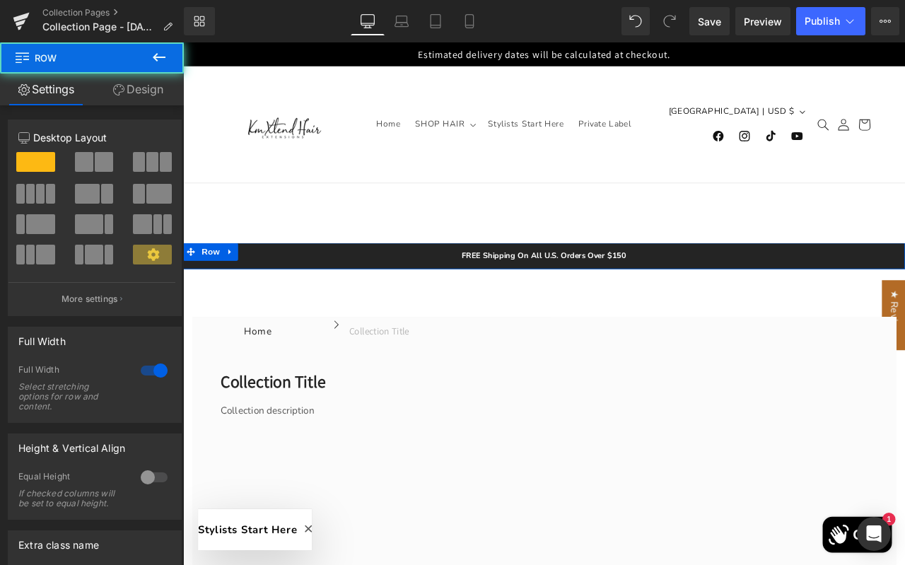
click at [443, 305] on div "FREE Shipping On All U.S. Orders Over $150 Text Block Row" at bounding box center [610, 295] width 855 height 31
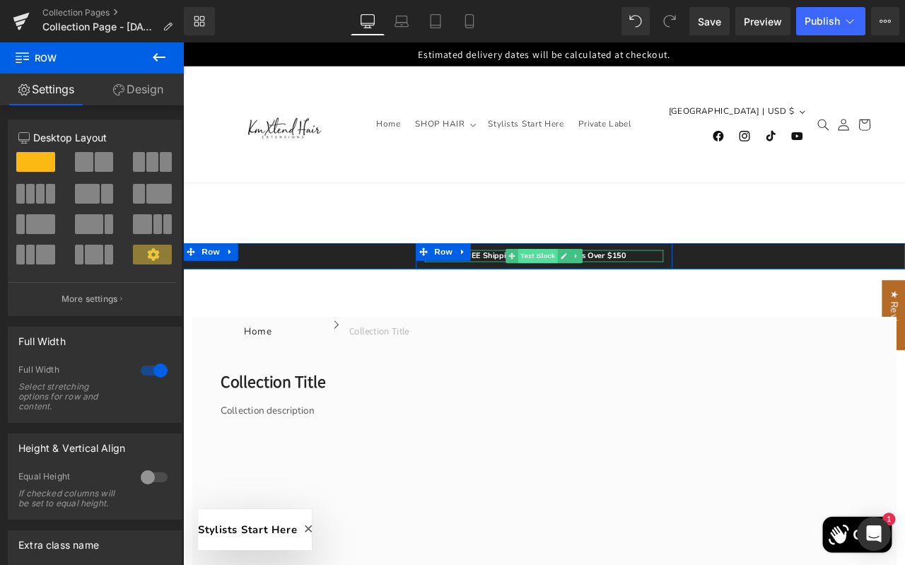
click at [608, 294] on span "Text Block" at bounding box center [603, 295] width 47 height 17
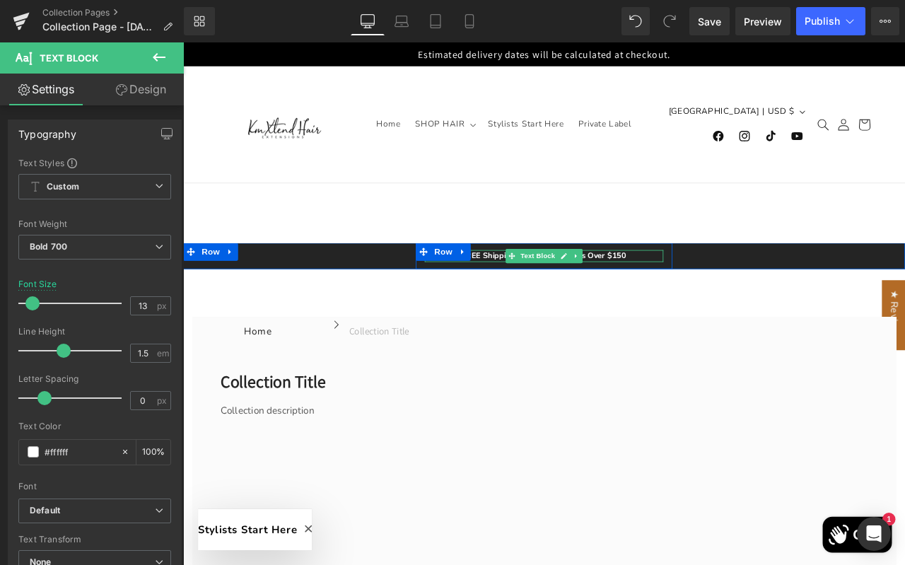
click at [729, 294] on p "FREE Shipping On All U.S. Orders Over $150" at bounding box center [610, 295] width 283 height 14
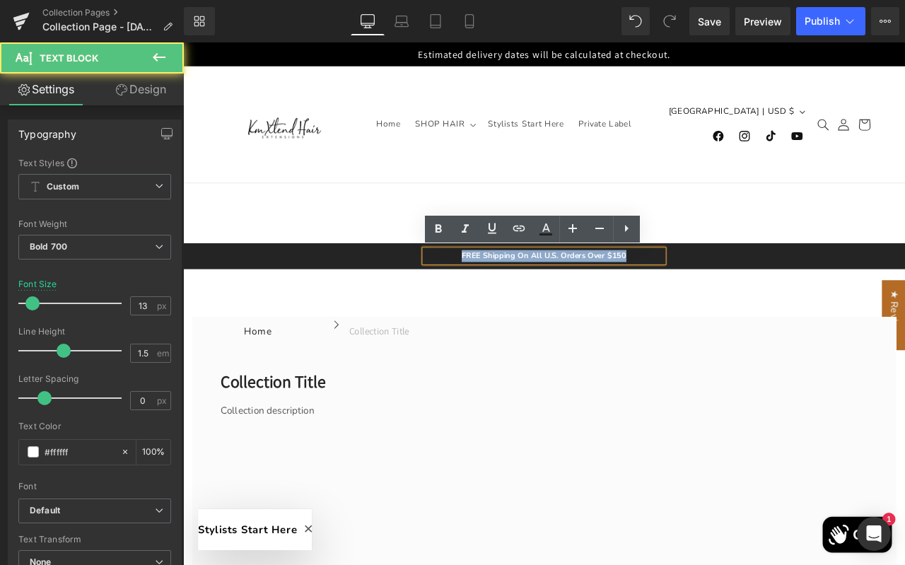
drag, startPoint x: 729, startPoint y: 294, endPoint x: 498, endPoint y: 298, distance: 231.8
click at [498, 298] on p "FREE Shipping On All U.S. Orders Over $150" at bounding box center [610, 295] width 283 height 14
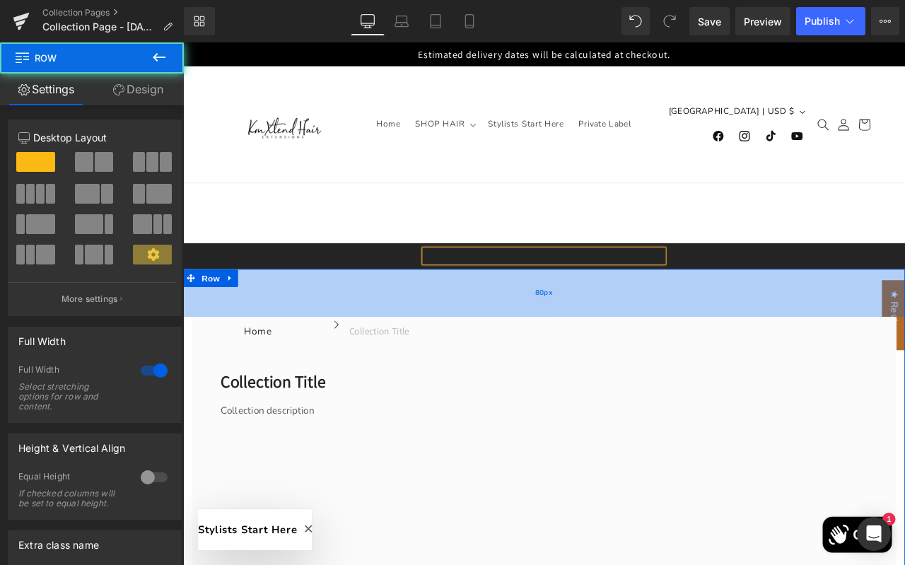
click at [474, 351] on div "80px" at bounding box center [610, 339] width 855 height 57
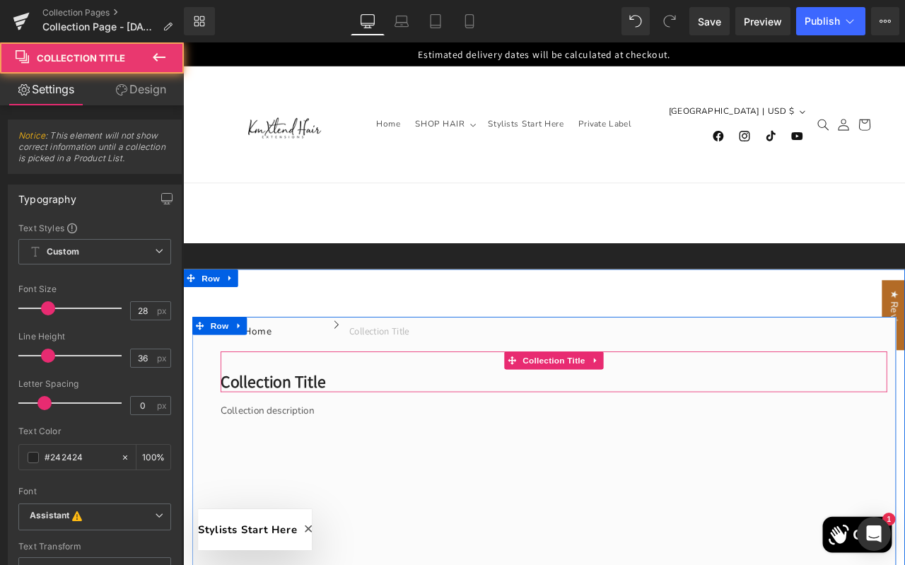
click at [343, 446] on h1 "Collection title" at bounding box center [622, 443] width 789 height 25
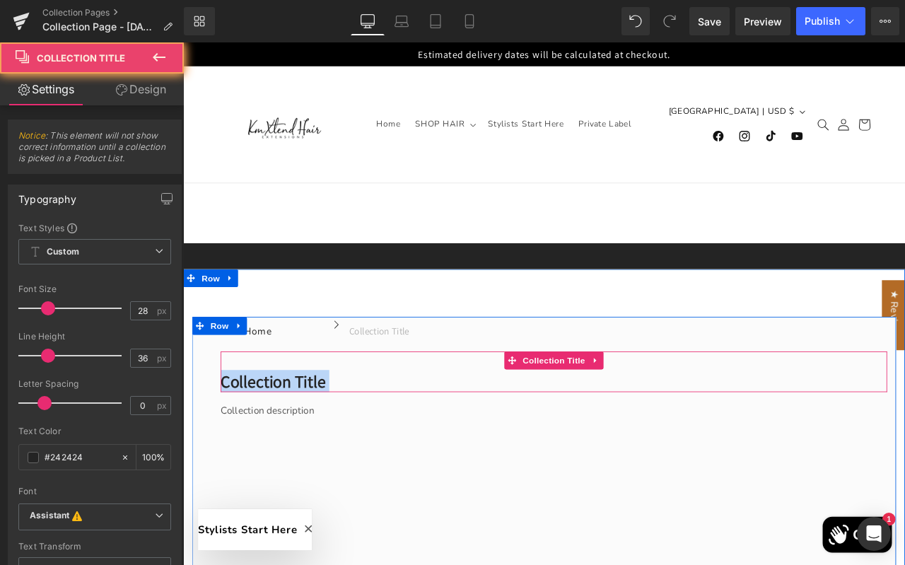
click at [343, 446] on h1 "Collection title" at bounding box center [622, 443] width 789 height 25
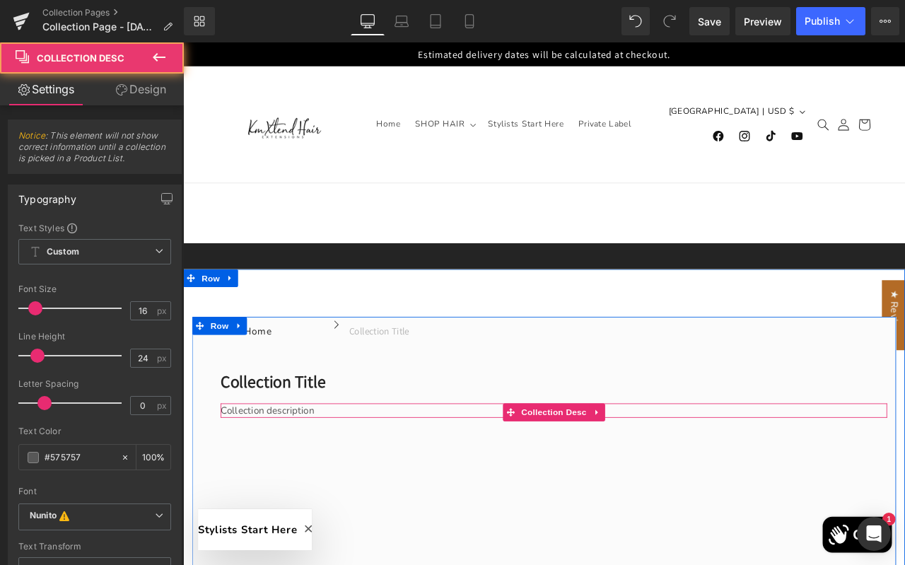
click at [324, 480] on div "Collection description" at bounding box center [622, 478] width 789 height 17
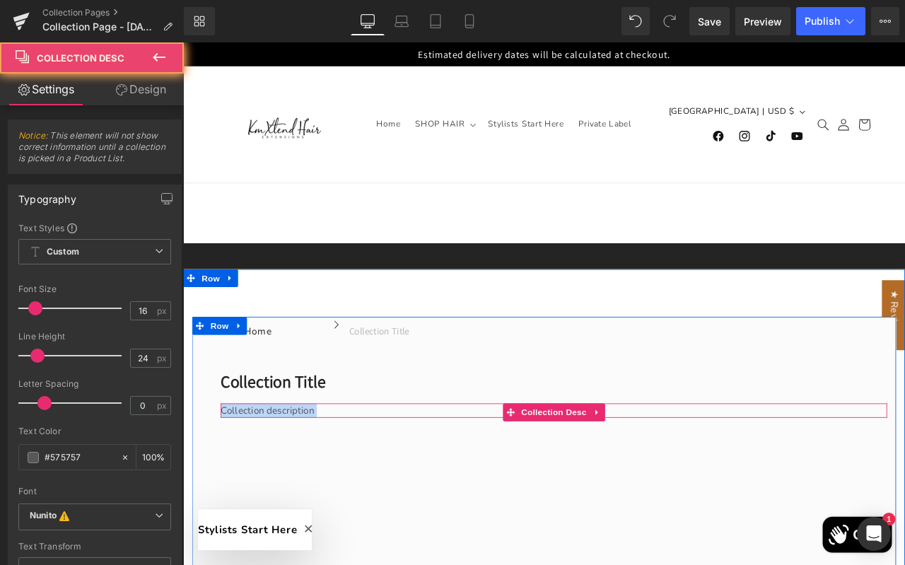
click at [324, 480] on div "Collection description" at bounding box center [622, 478] width 789 height 17
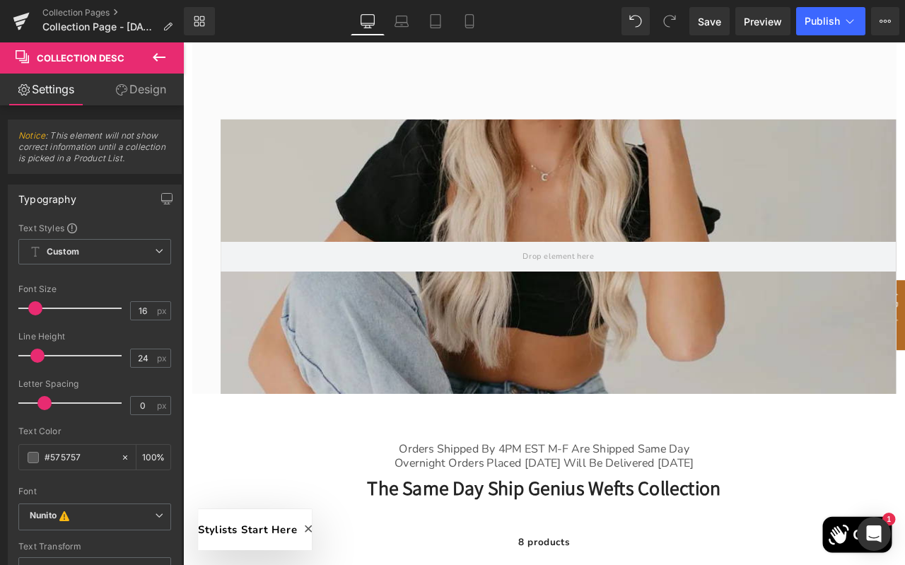
scroll to position [680, 0]
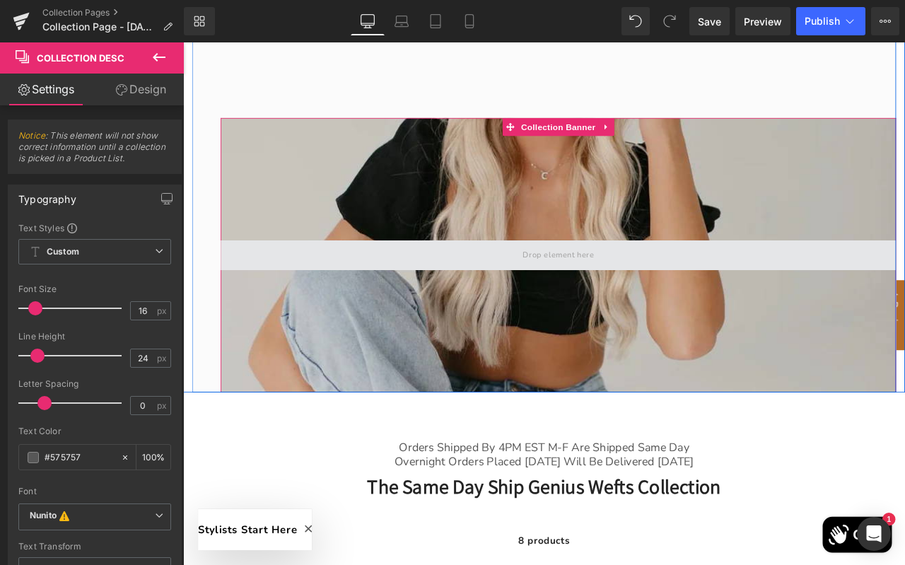
click at [538, 294] on span at bounding box center [628, 294] width 800 height 35
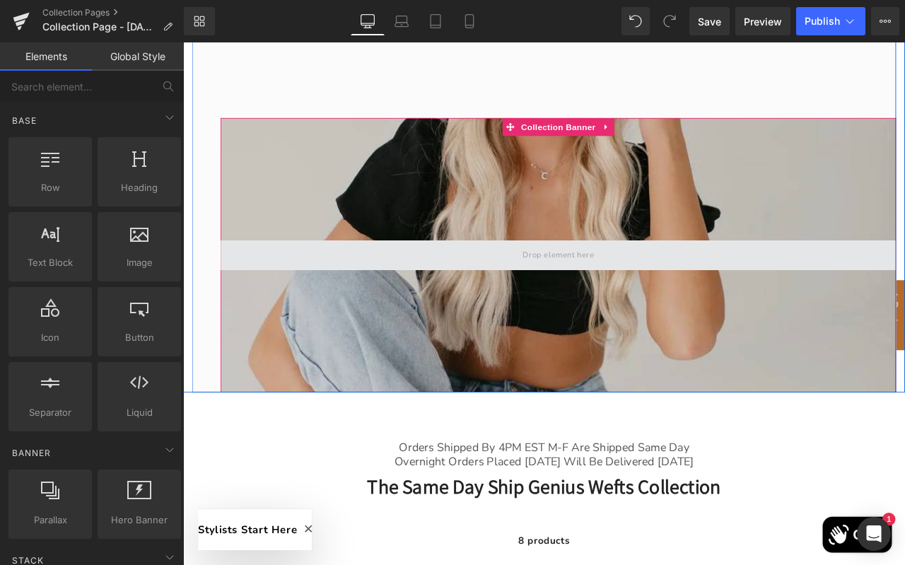
click at [606, 293] on span at bounding box center [627, 294] width 95 height 23
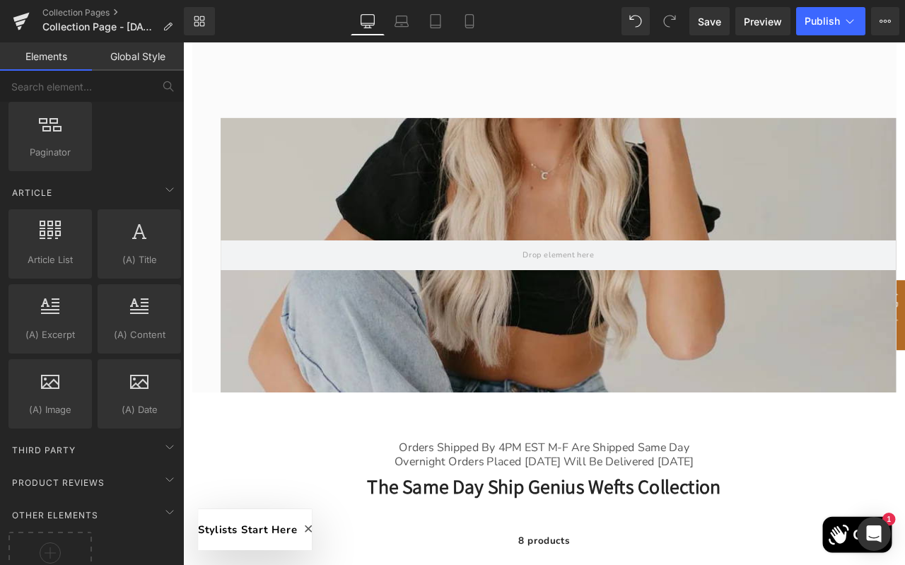
scroll to position [2464, 0]
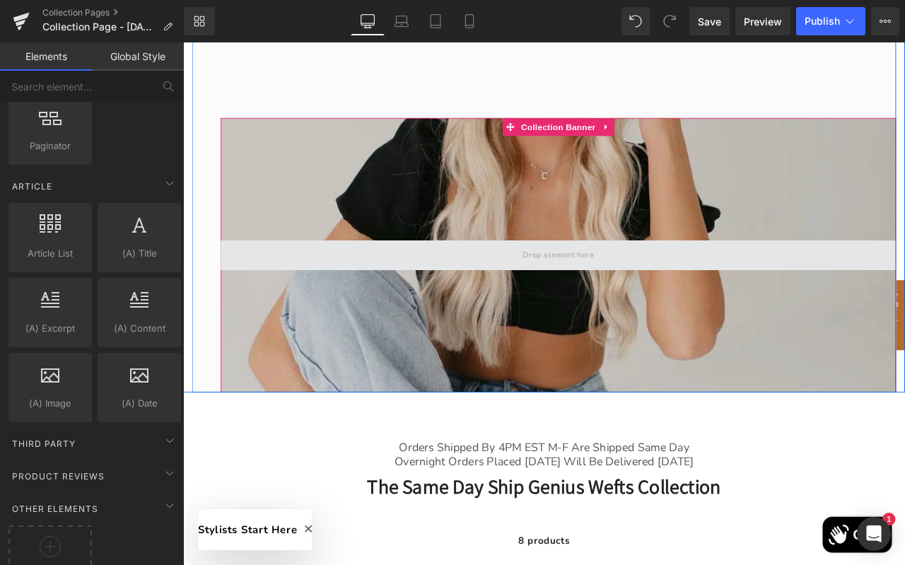
click at [404, 288] on span at bounding box center [628, 294] width 800 height 35
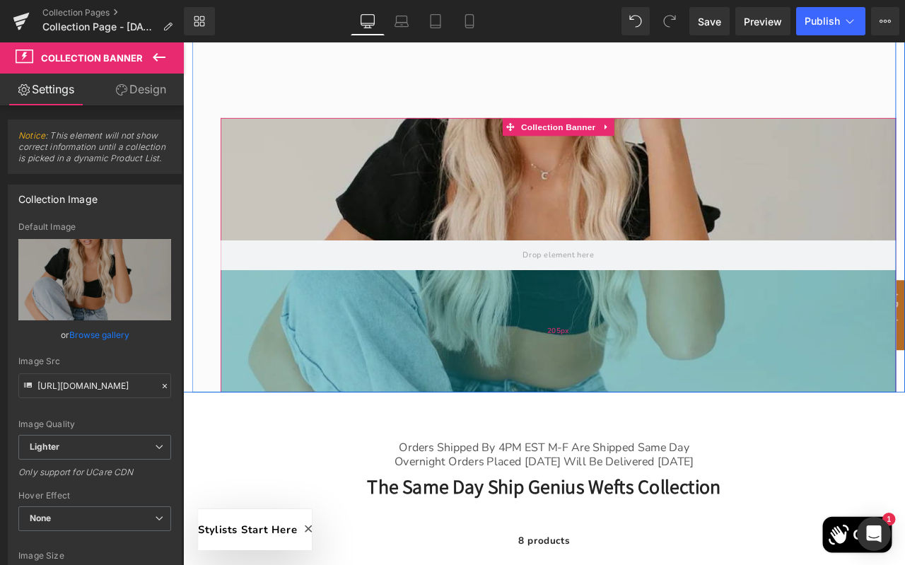
drag, startPoint x: 404, startPoint y: 288, endPoint x: 447, endPoint y: 335, distance: 63.5
click at [447, 335] on div "Collection Banner 205px 205px" at bounding box center [628, 294] width 800 height 325
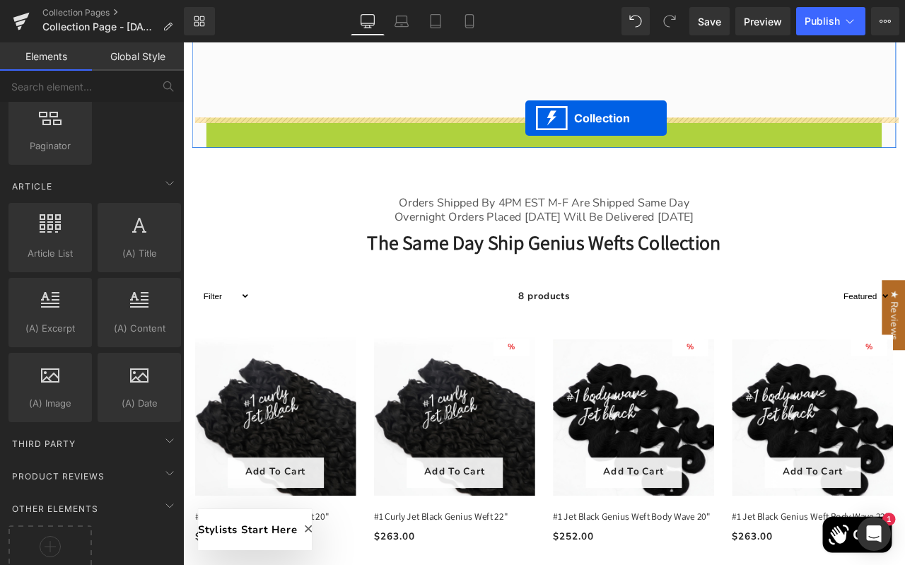
drag, startPoint x: 605, startPoint y: 141, endPoint x: 589, endPoint y: 132, distance: 18.3
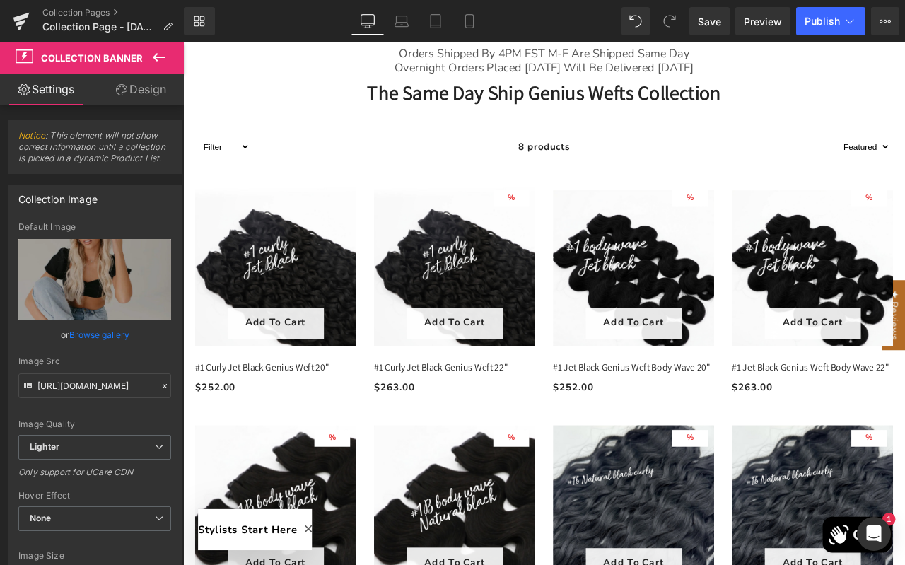
scroll to position [1167, 0]
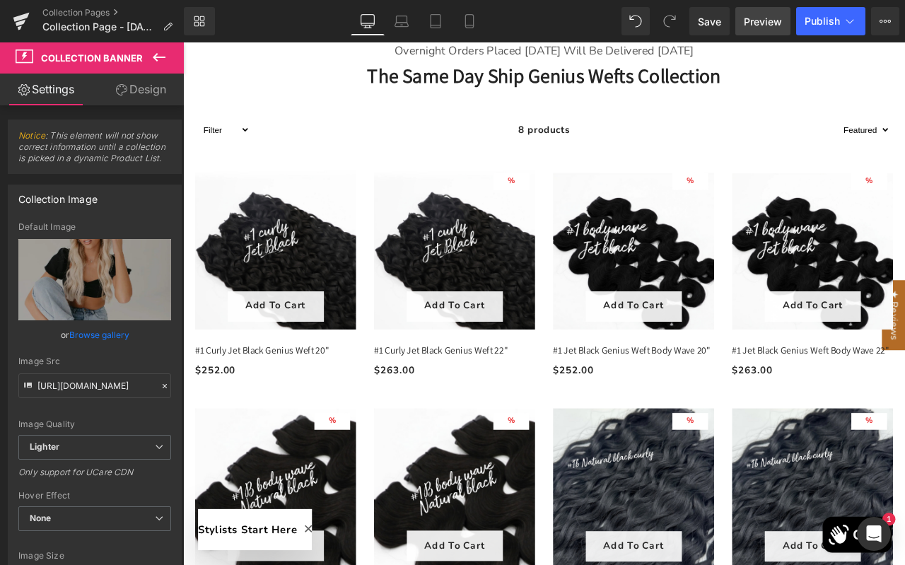
click at [762, 25] on span "Preview" at bounding box center [762, 21] width 38 height 15
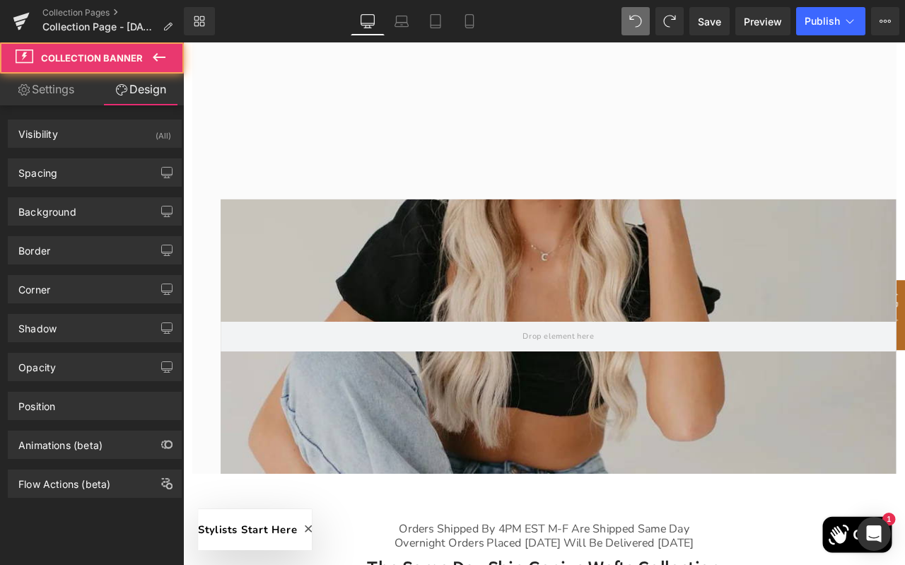
scroll to position [593, 0]
